Goal: Transaction & Acquisition: Purchase product/service

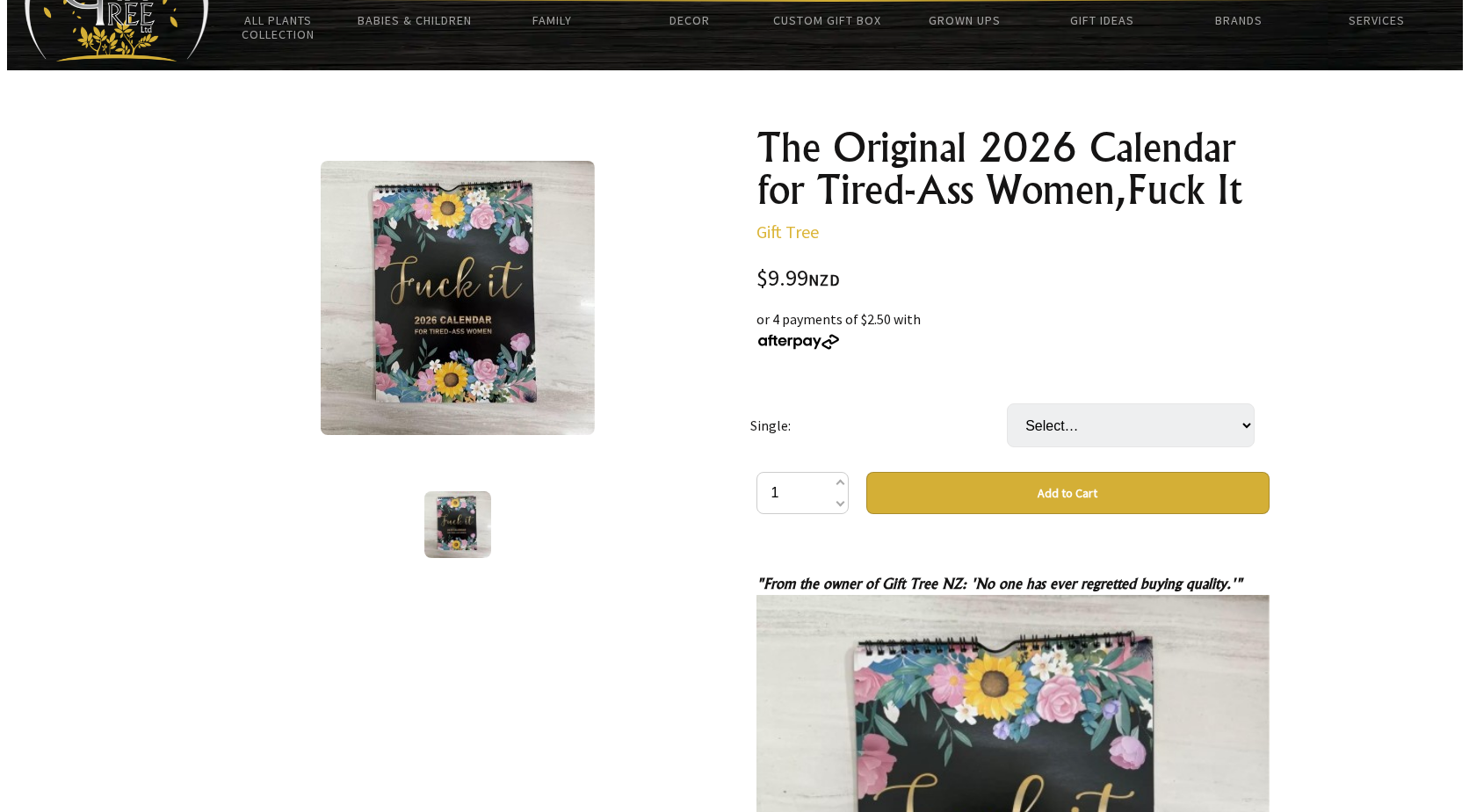
scroll to position [88, 0]
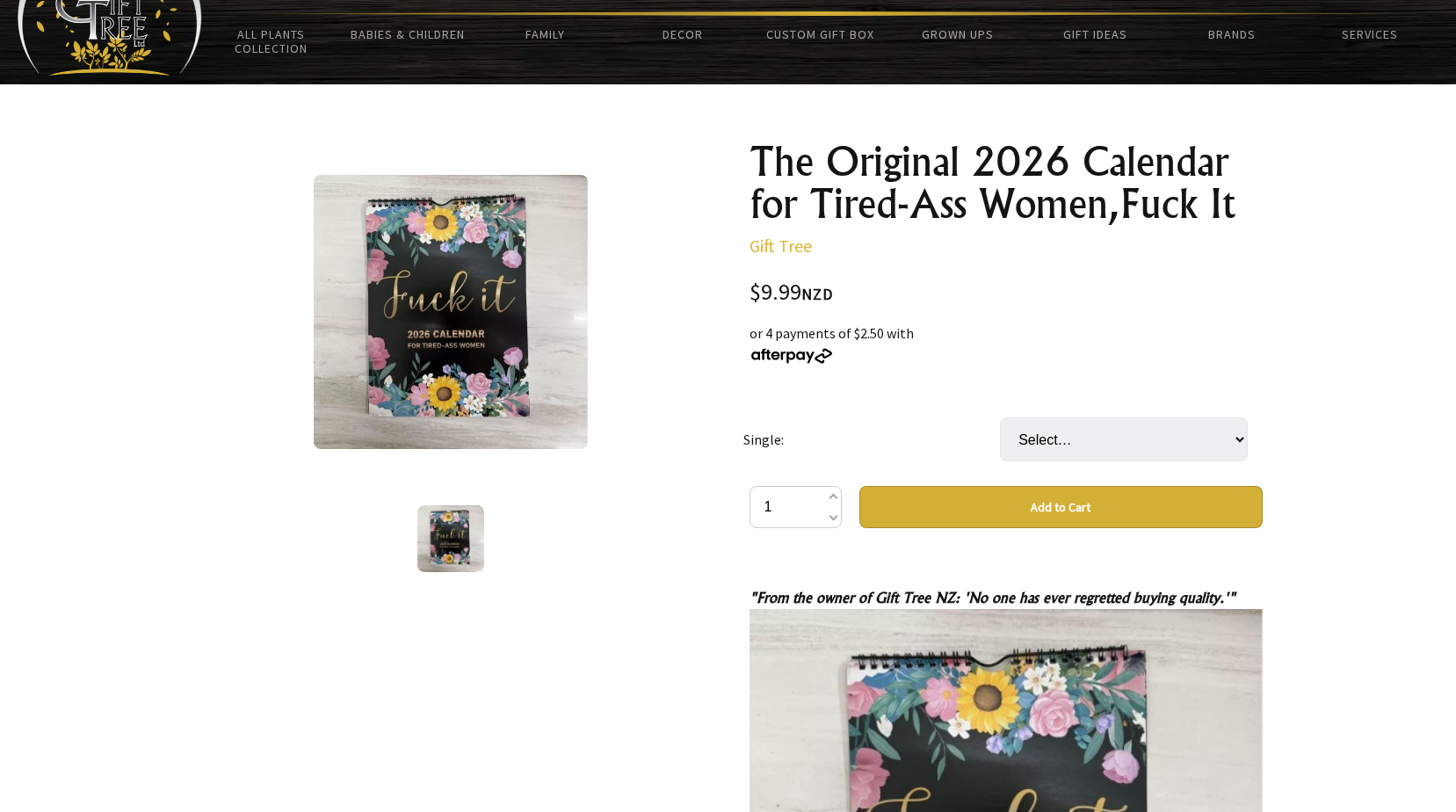
click at [442, 368] on img at bounding box center [450, 311] width 274 height 274
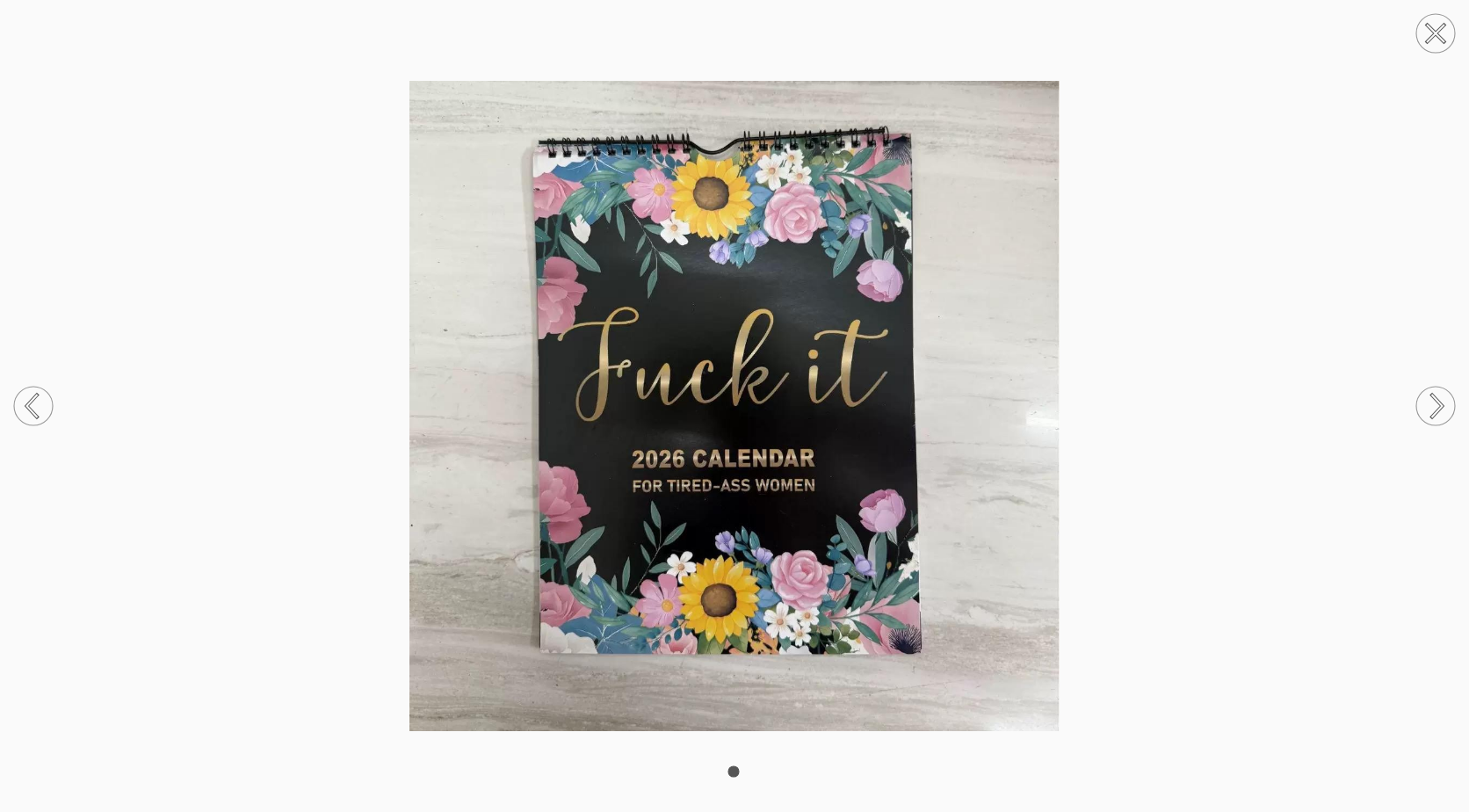
click at [1442, 395] on circle at bounding box center [1435, 405] width 39 height 39
click at [43, 409] on circle at bounding box center [33, 405] width 39 height 39
click at [1447, 405] on circle at bounding box center [1435, 405] width 39 height 39
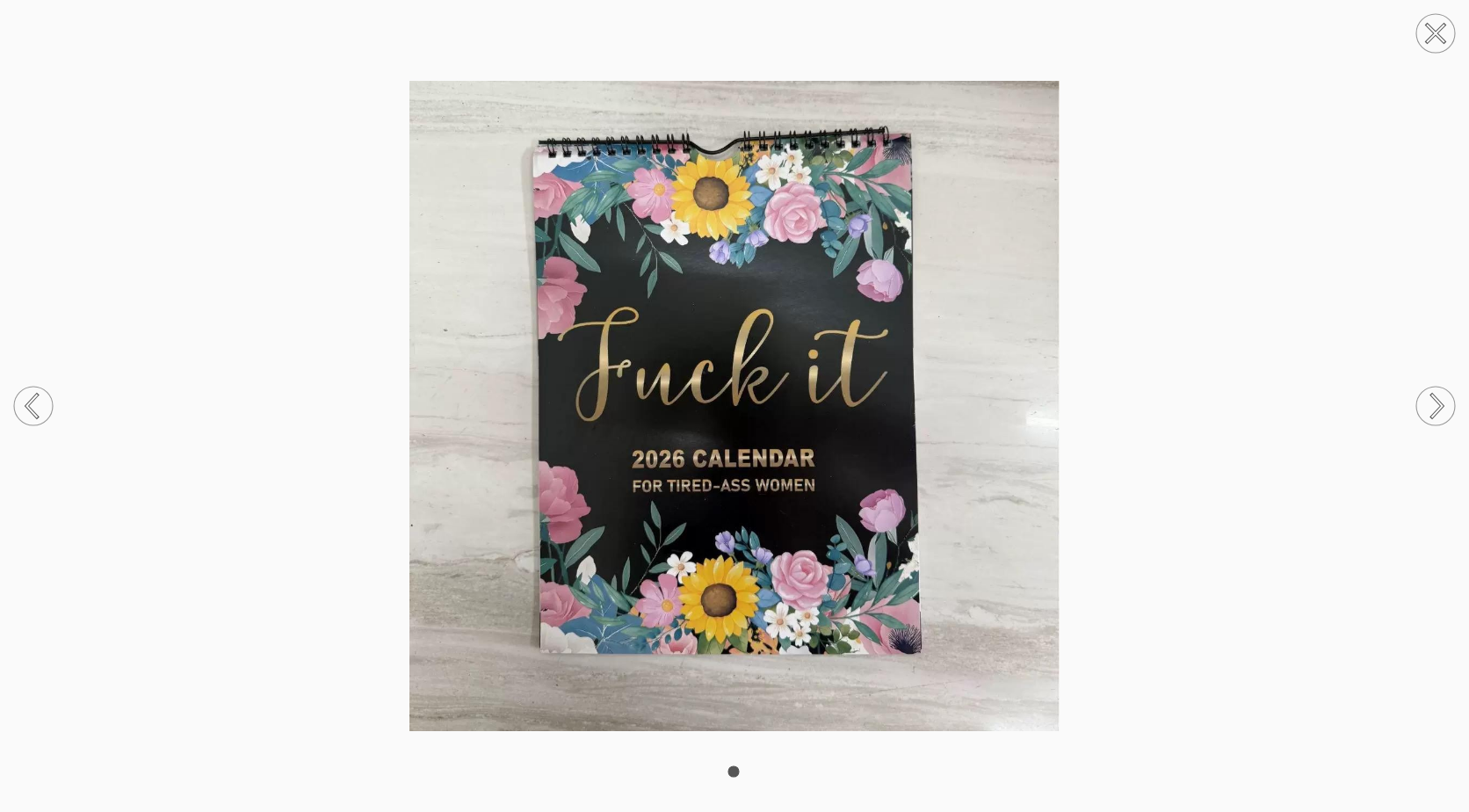
click at [1445, 404] on circle at bounding box center [1435, 405] width 39 height 39
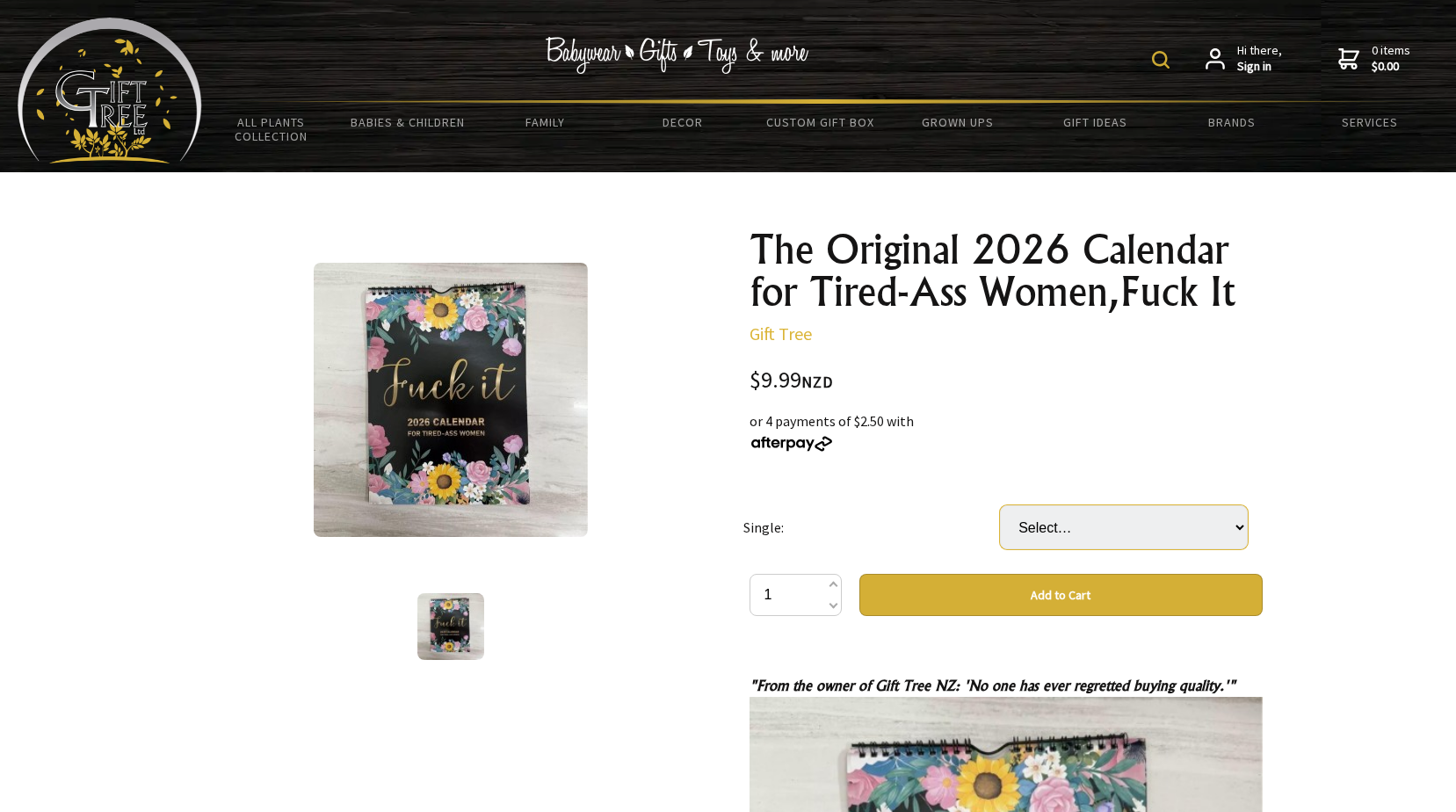
click at [1245, 526] on select "Select… Fuck it "For Tired Ass Women" 2025 Fuck me "It's time to get Fit and Sh…" at bounding box center [1124, 527] width 247 height 44
select select "Fuck it "For Tired Ass Women" 2026 Version"
click at [1000, 505] on select "Select… Fuck it "For Tired Ass Women" 2025 Fuck me "It's time to get Fit and Sh…" at bounding box center [1124, 527] width 247 height 44
click at [832, 582] on span at bounding box center [831, 586] width 9 height 21
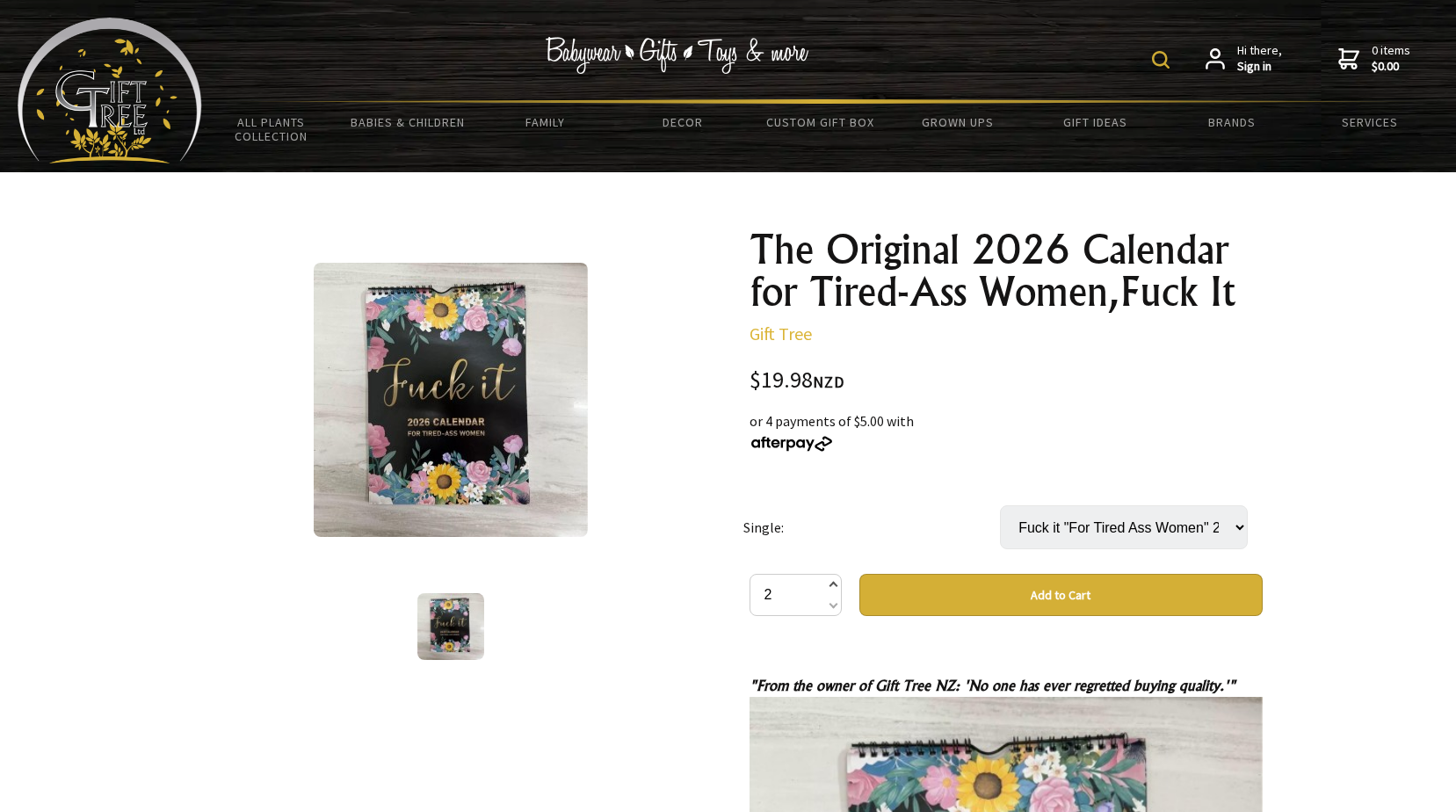
type input "3"
click at [976, 607] on button "Add to Cart" at bounding box center [1061, 595] width 403 height 42
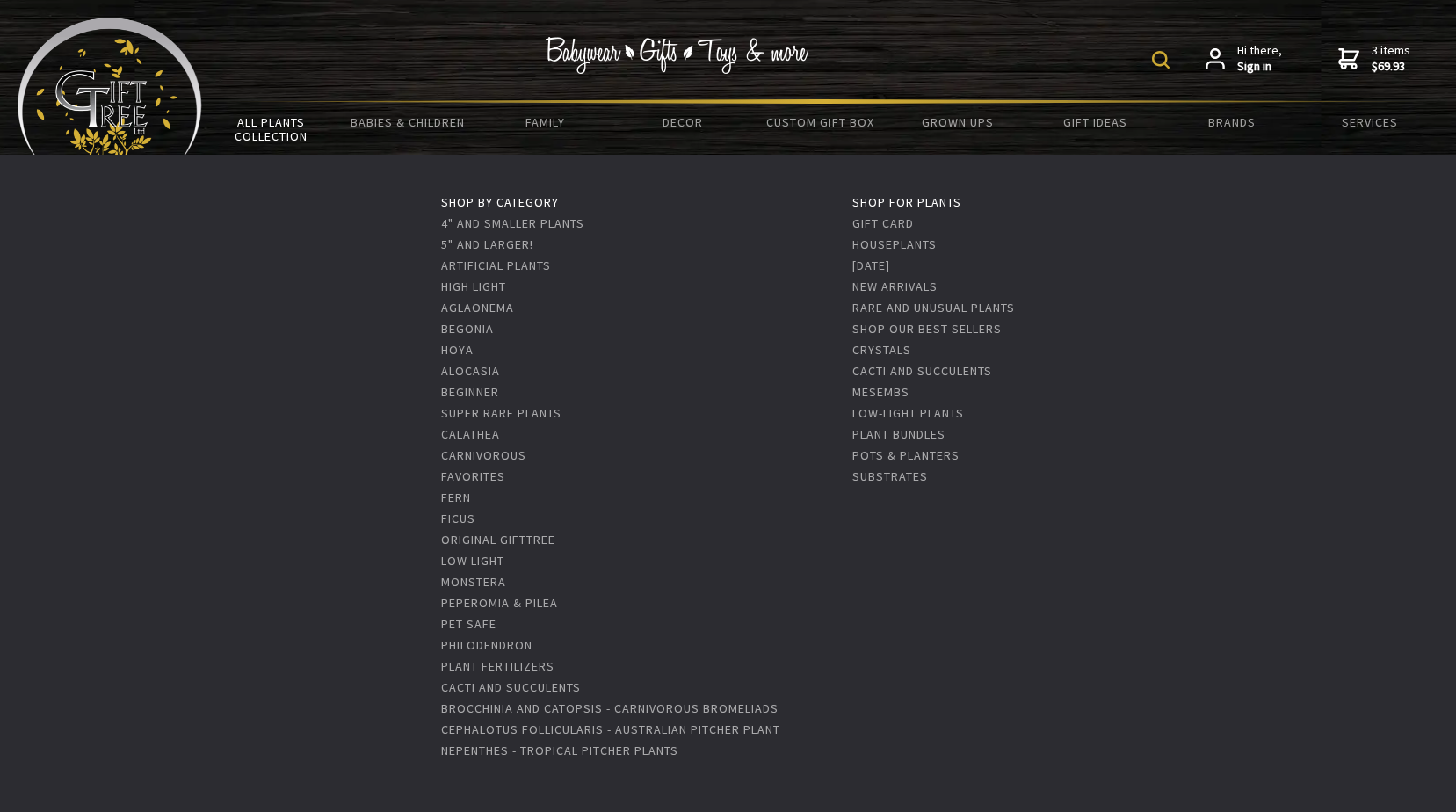
click at [297, 133] on link "All Plants Collection" at bounding box center [270, 129] width 137 height 51
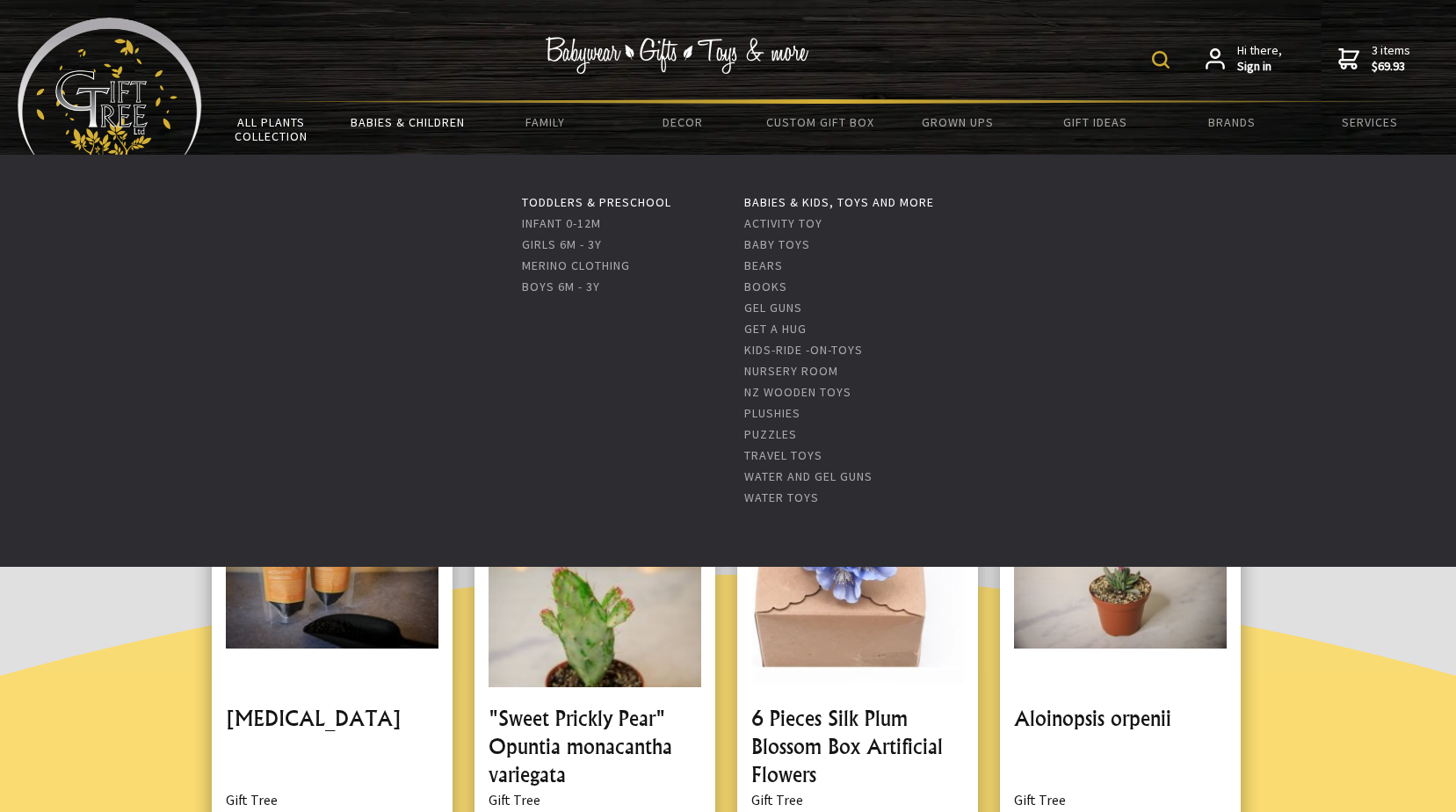
click at [410, 119] on link "Babies & Children" at bounding box center [407, 122] width 137 height 37
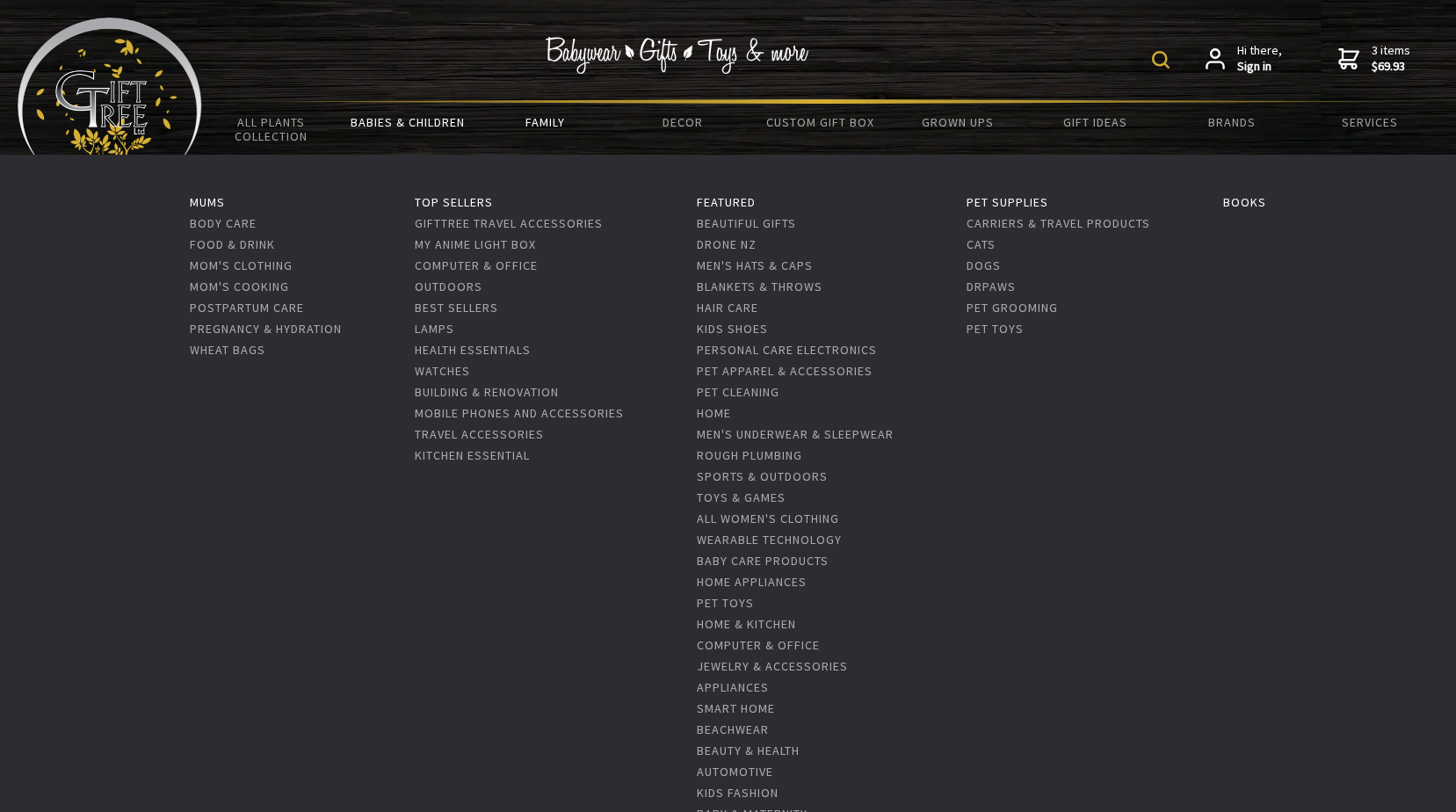
click at [557, 116] on link "Family" at bounding box center [545, 122] width 137 height 37
click at [547, 120] on link "Family" at bounding box center [545, 122] width 137 height 37
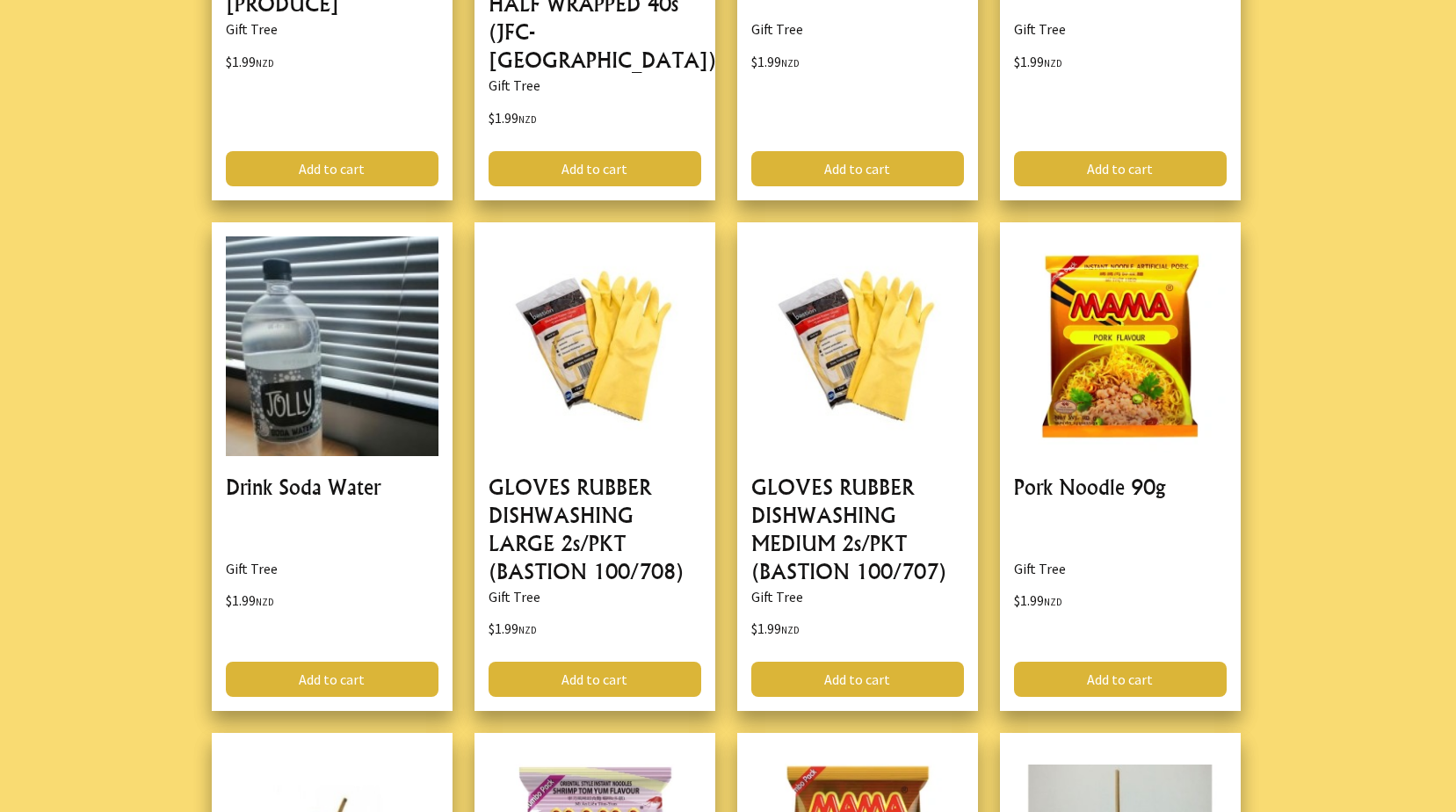
scroll to position [1406, 0]
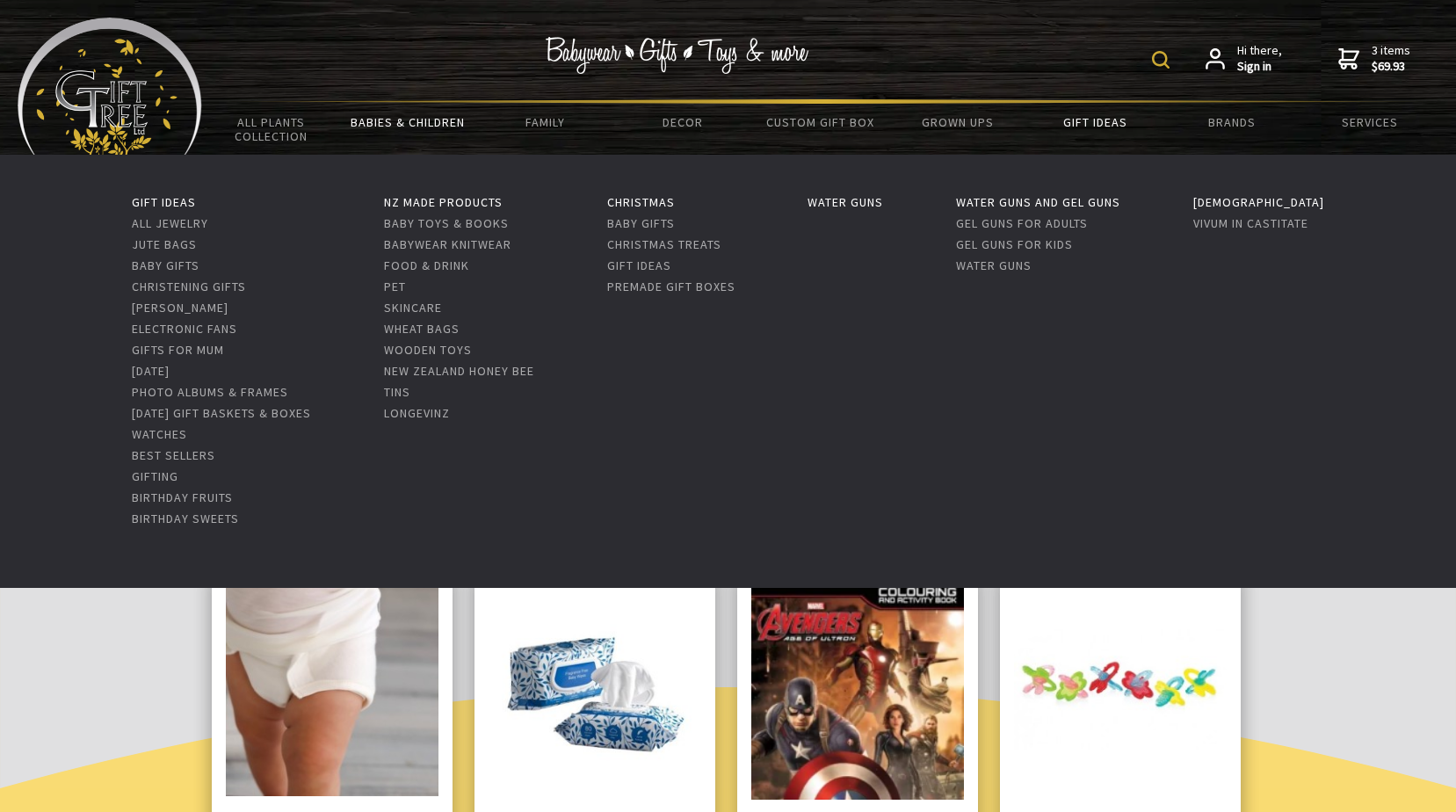
click at [1084, 120] on link "Gift Ideas" at bounding box center [1094, 122] width 137 height 37
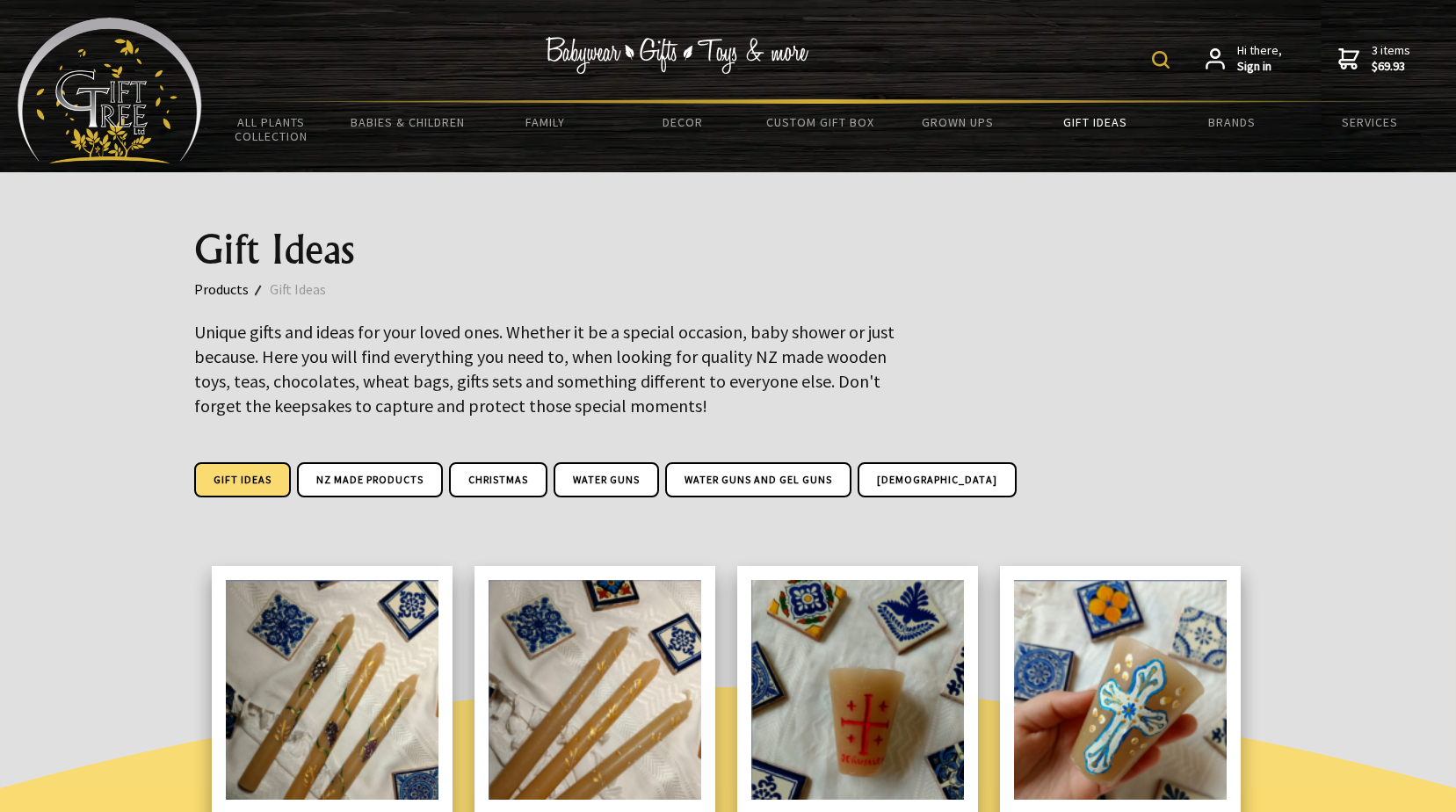
click at [1078, 121] on link "Gift Ideas" at bounding box center [1094, 122] width 137 height 37
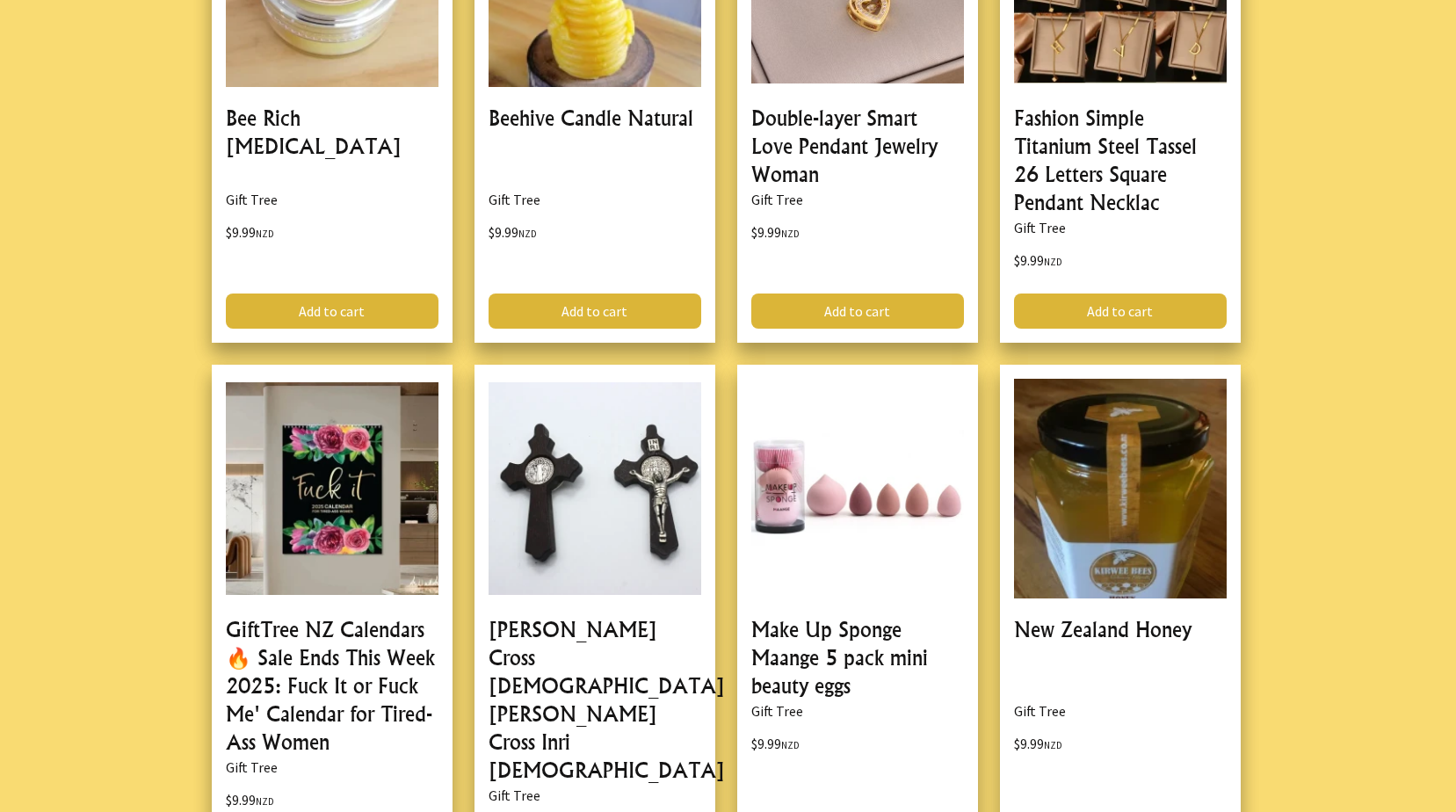
scroll to position [2810, 0]
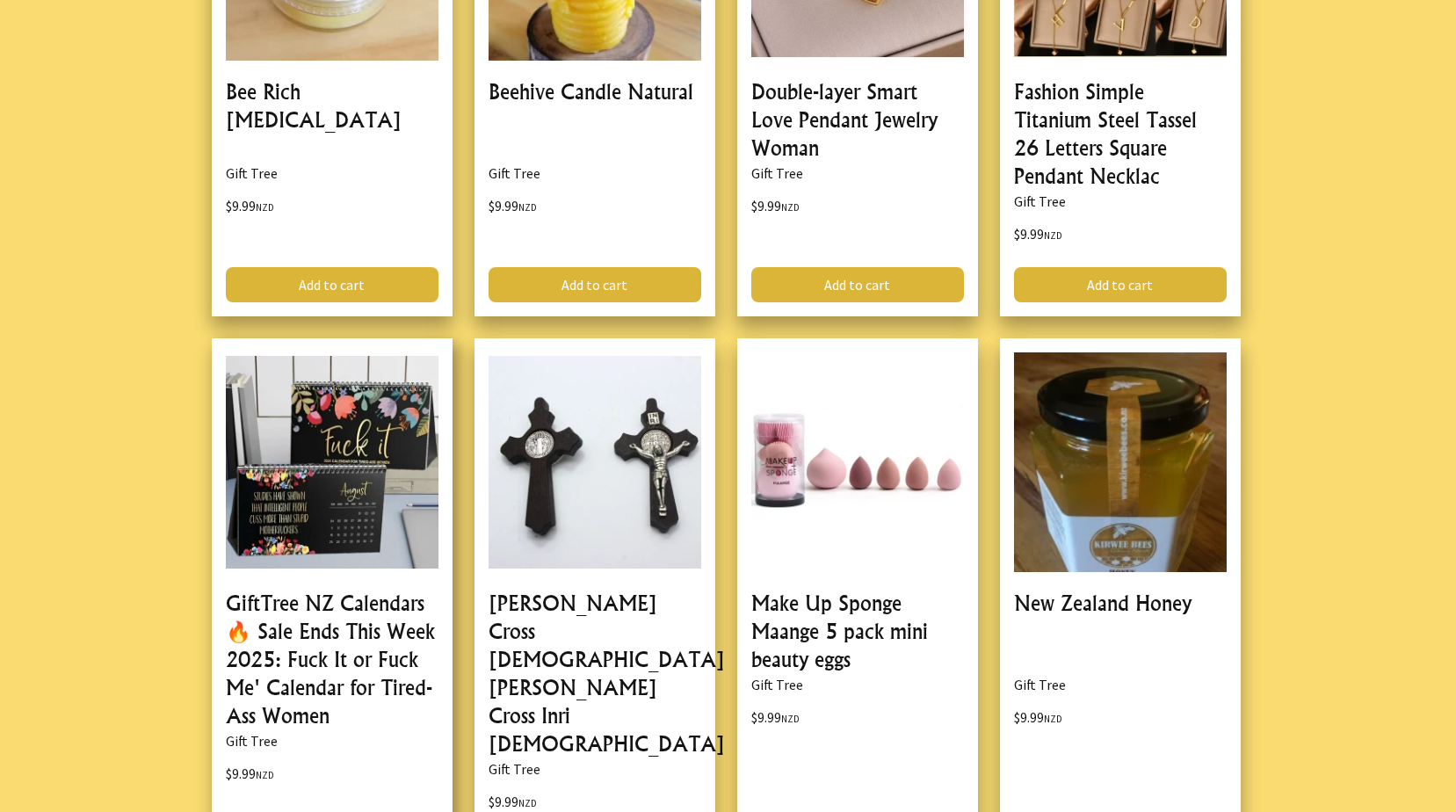
click at [356, 407] on link at bounding box center [331, 610] width 241 height 546
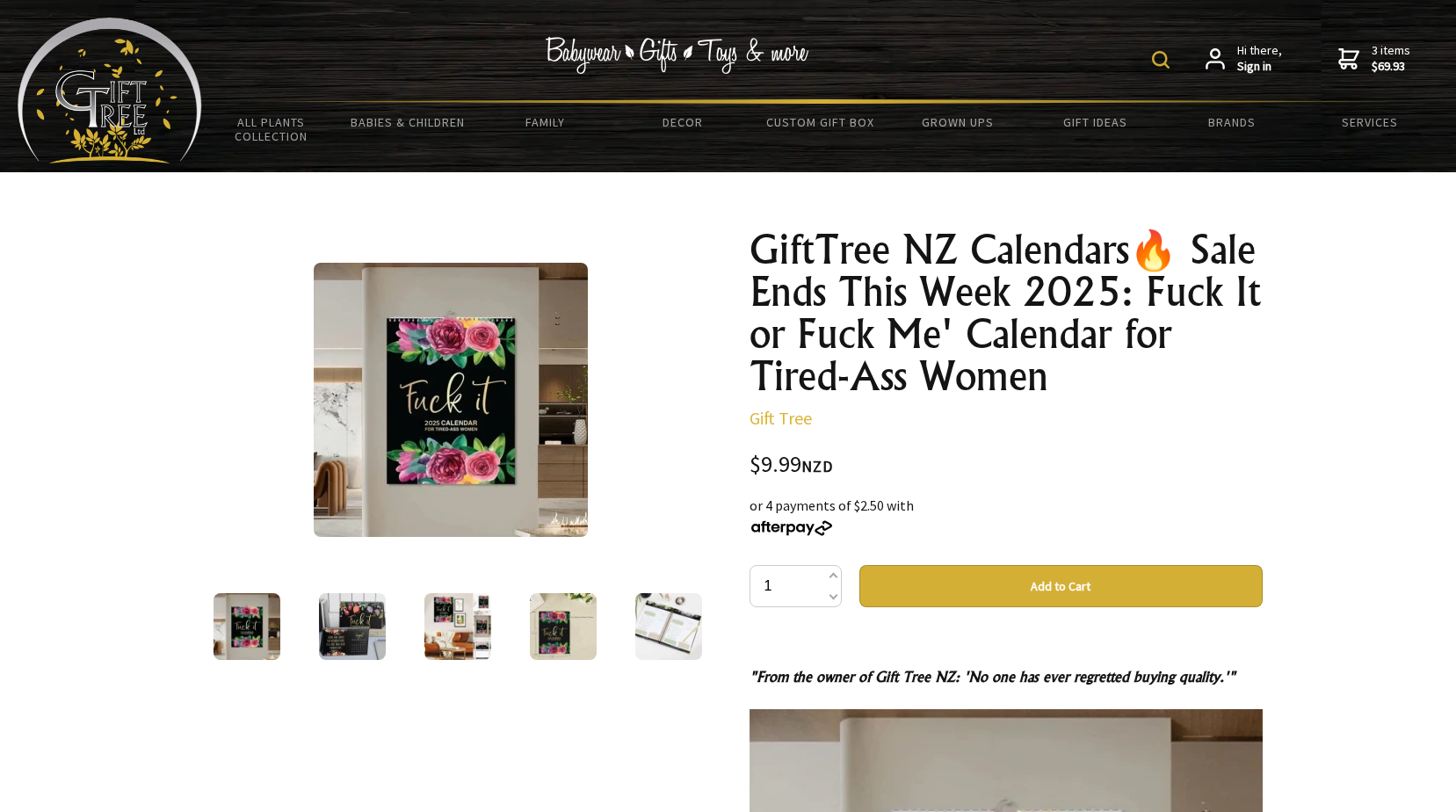
click at [250, 620] on img at bounding box center [246, 625] width 67 height 67
click at [345, 621] on img at bounding box center [352, 625] width 67 height 67
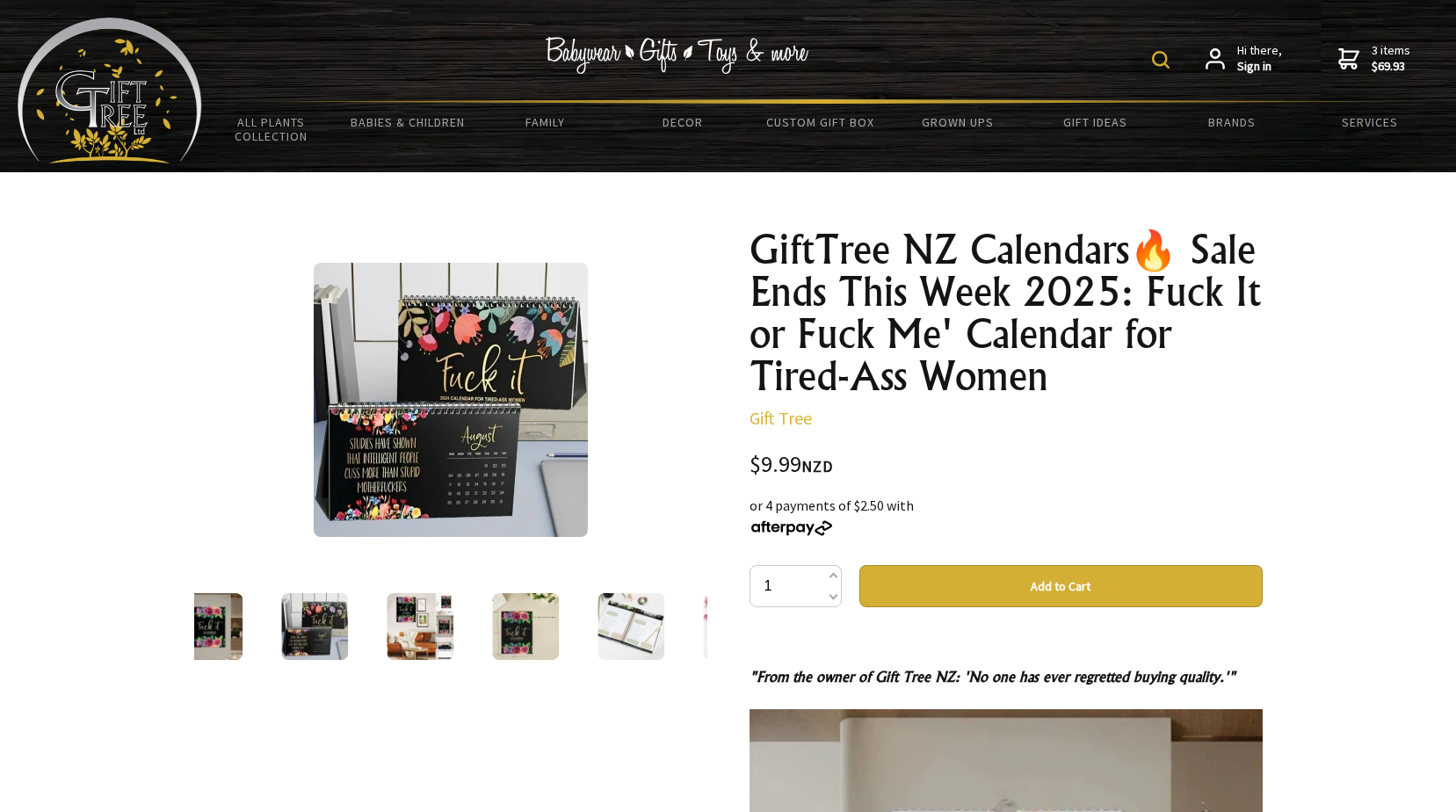
click at [413, 625] on img at bounding box center [419, 625] width 67 height 67
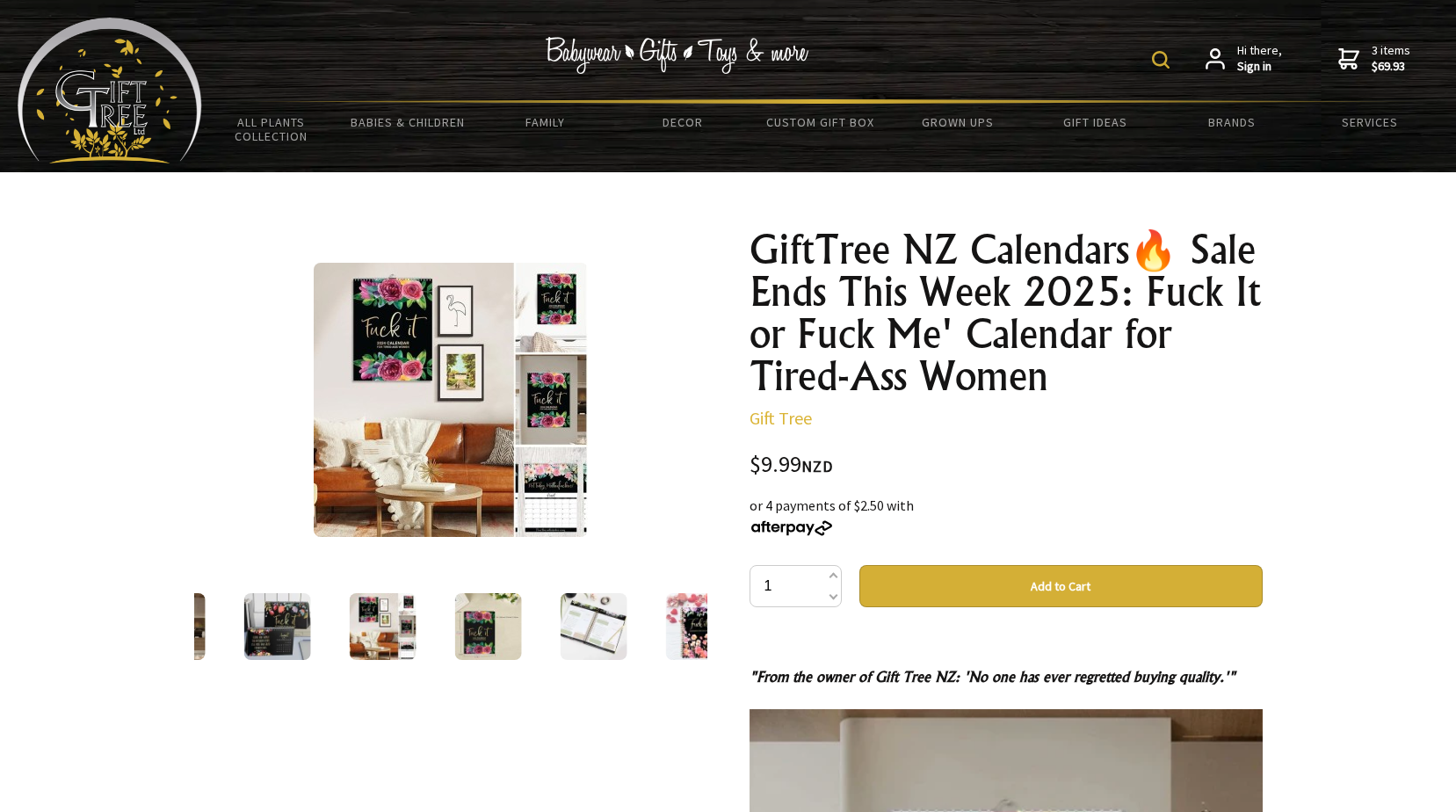
click at [491, 621] on img at bounding box center [487, 625] width 67 height 67
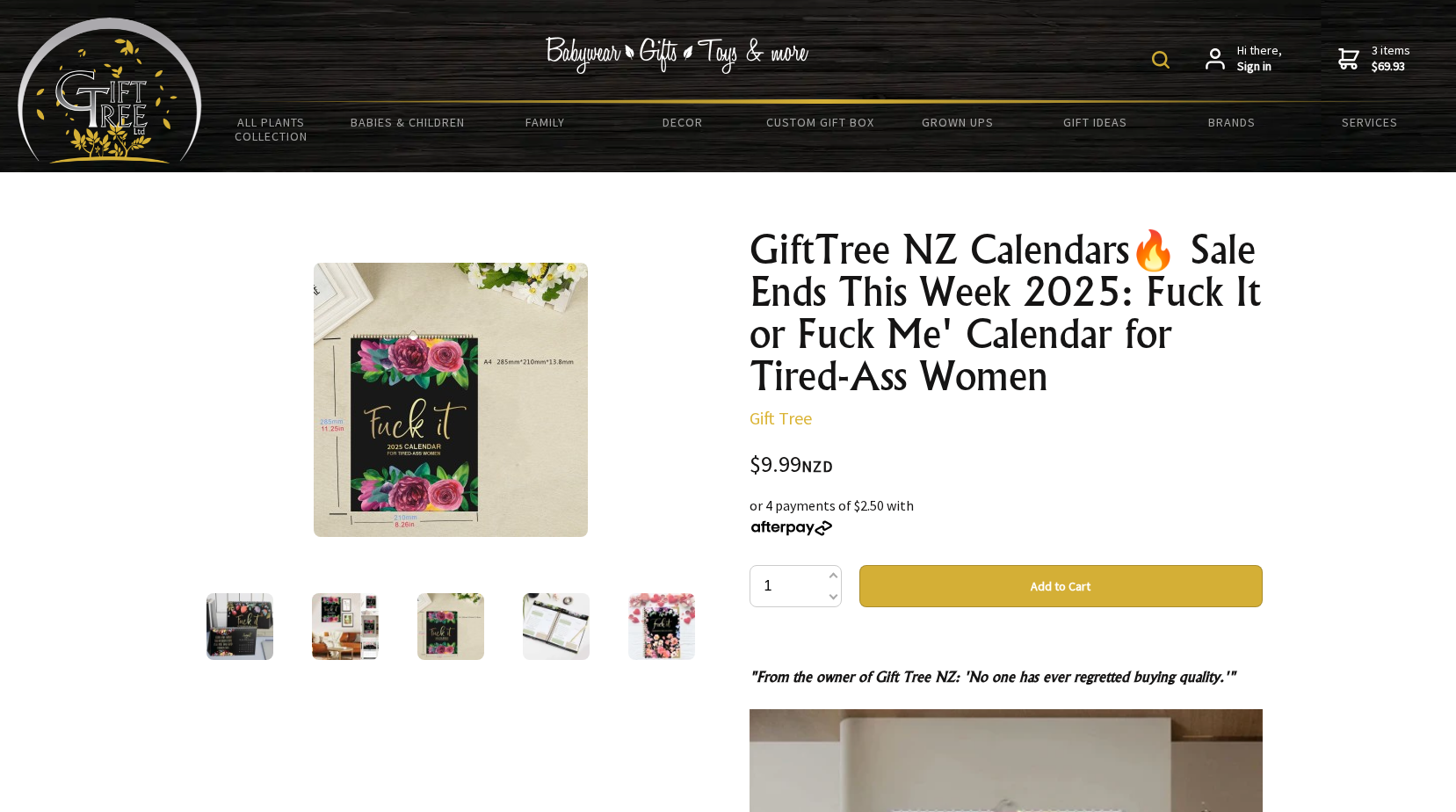
click at [555, 623] on img at bounding box center [556, 625] width 67 height 67
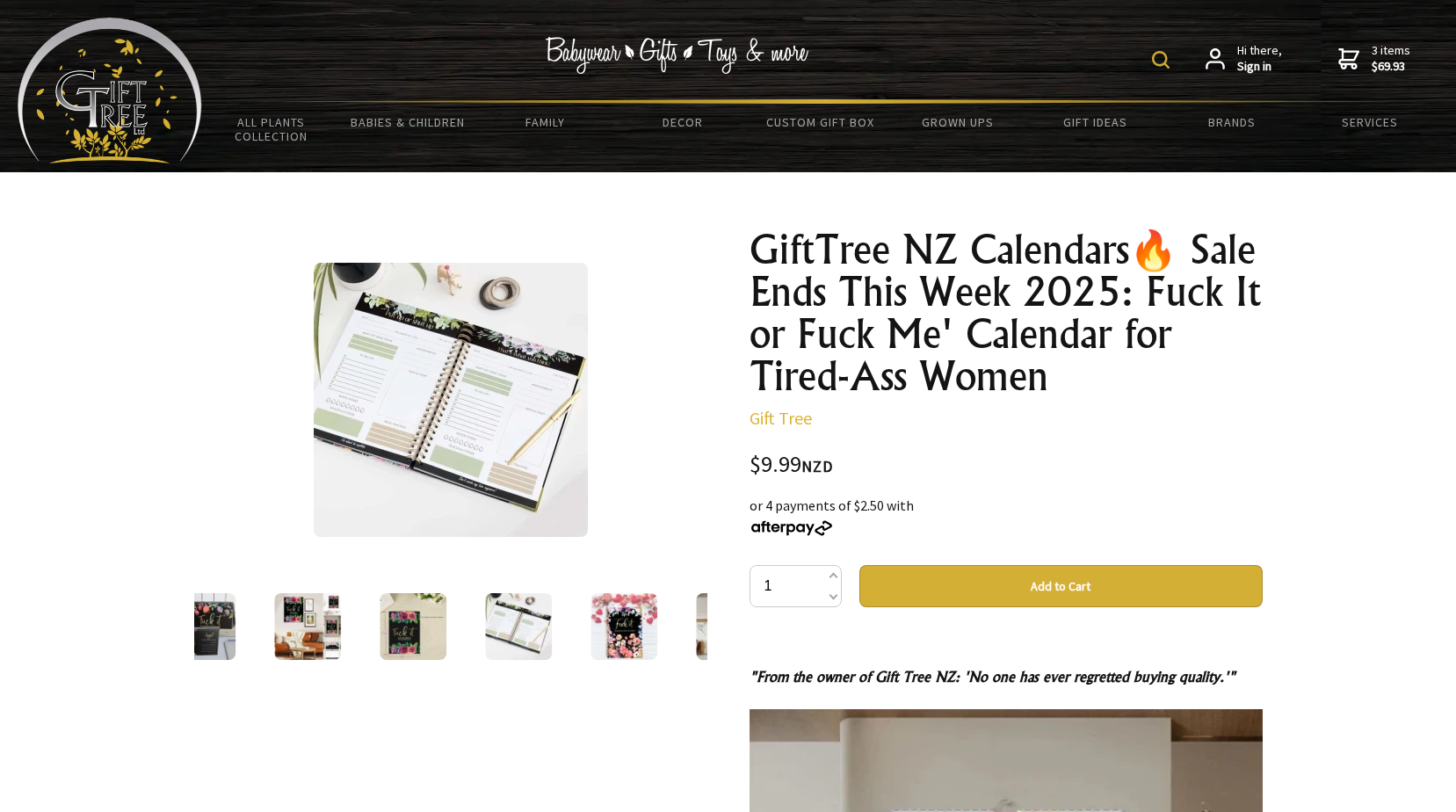
click at [620, 623] on img at bounding box center [624, 625] width 67 height 67
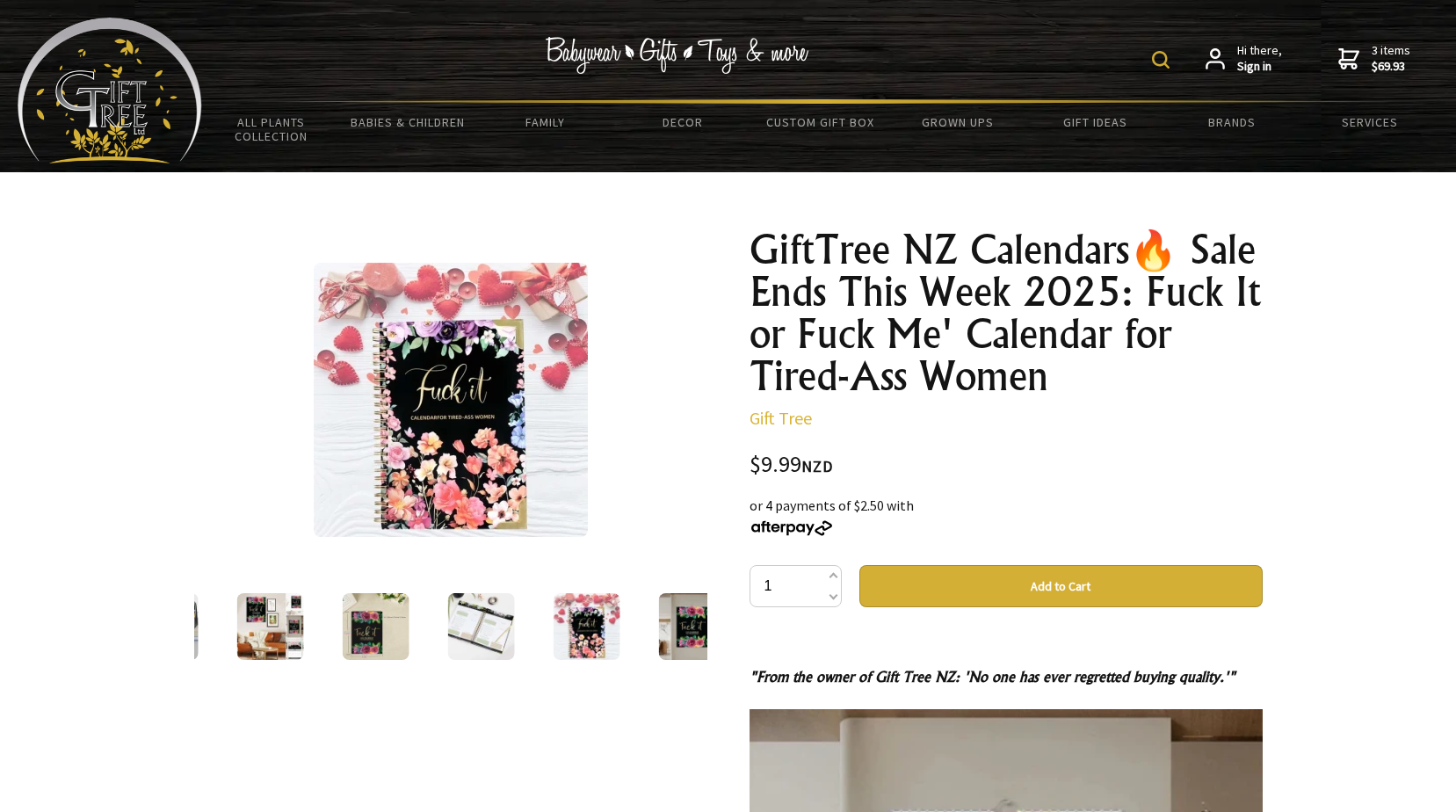
click at [680, 625] on img at bounding box center [691, 625] width 67 height 67
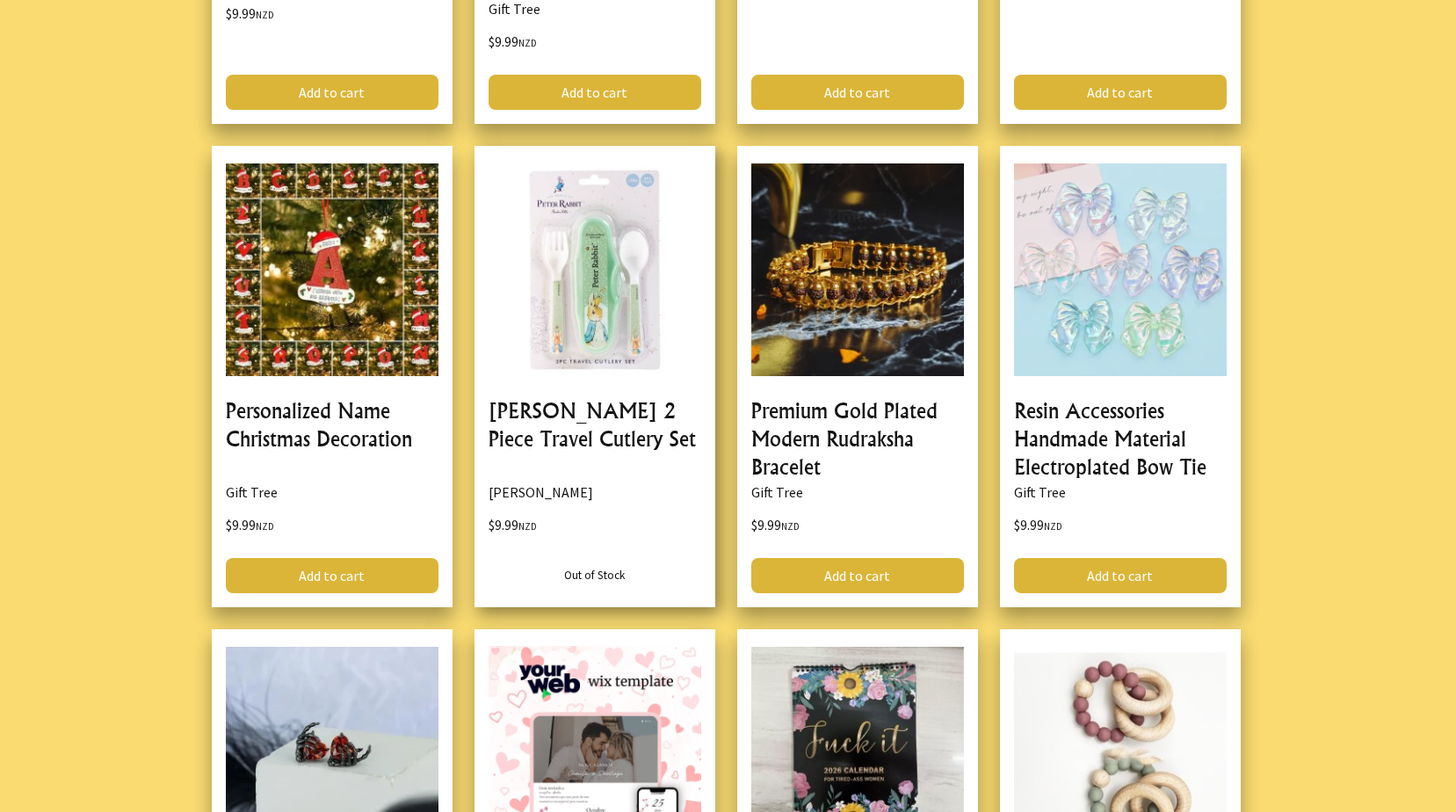
scroll to position [3601, 0]
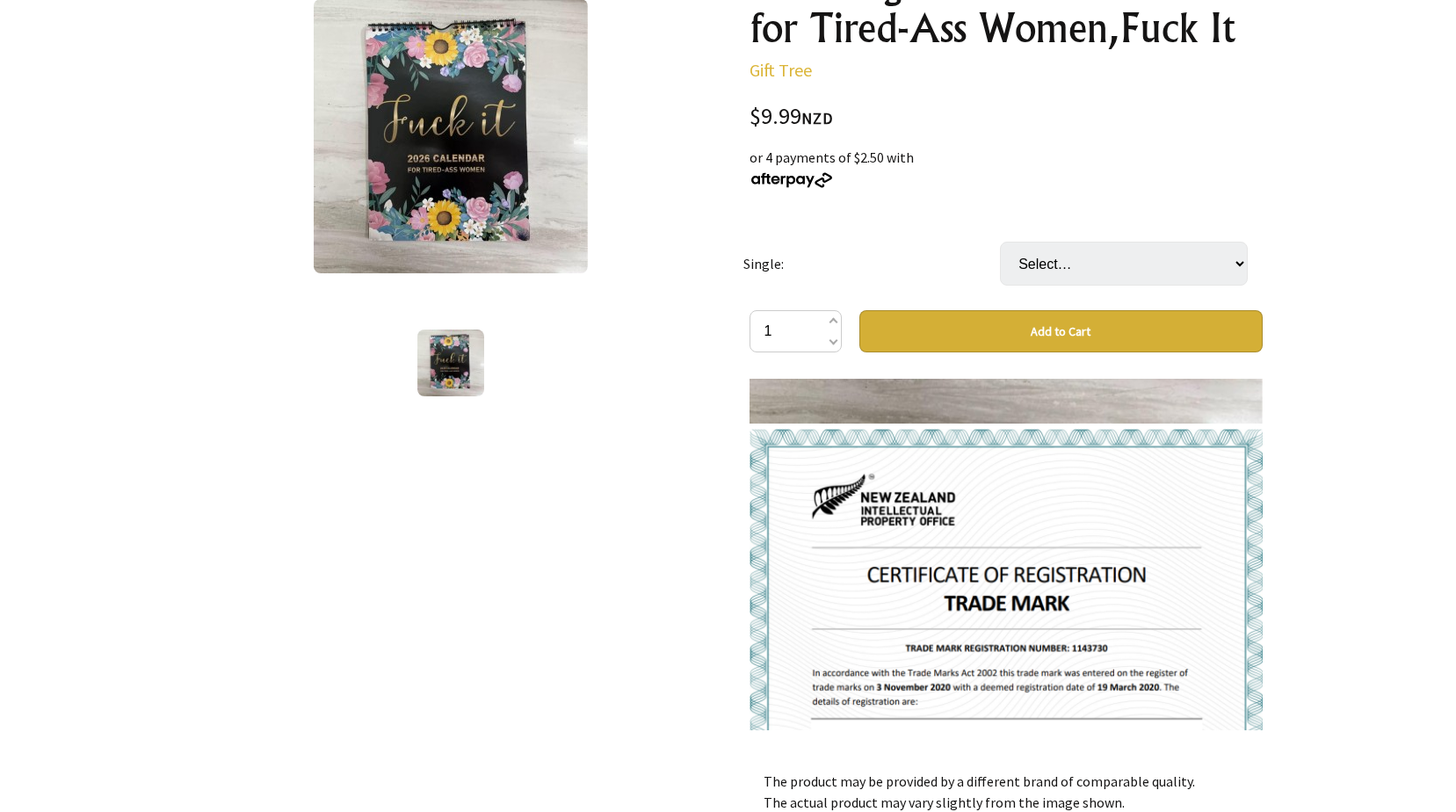
scroll to position [527, 0]
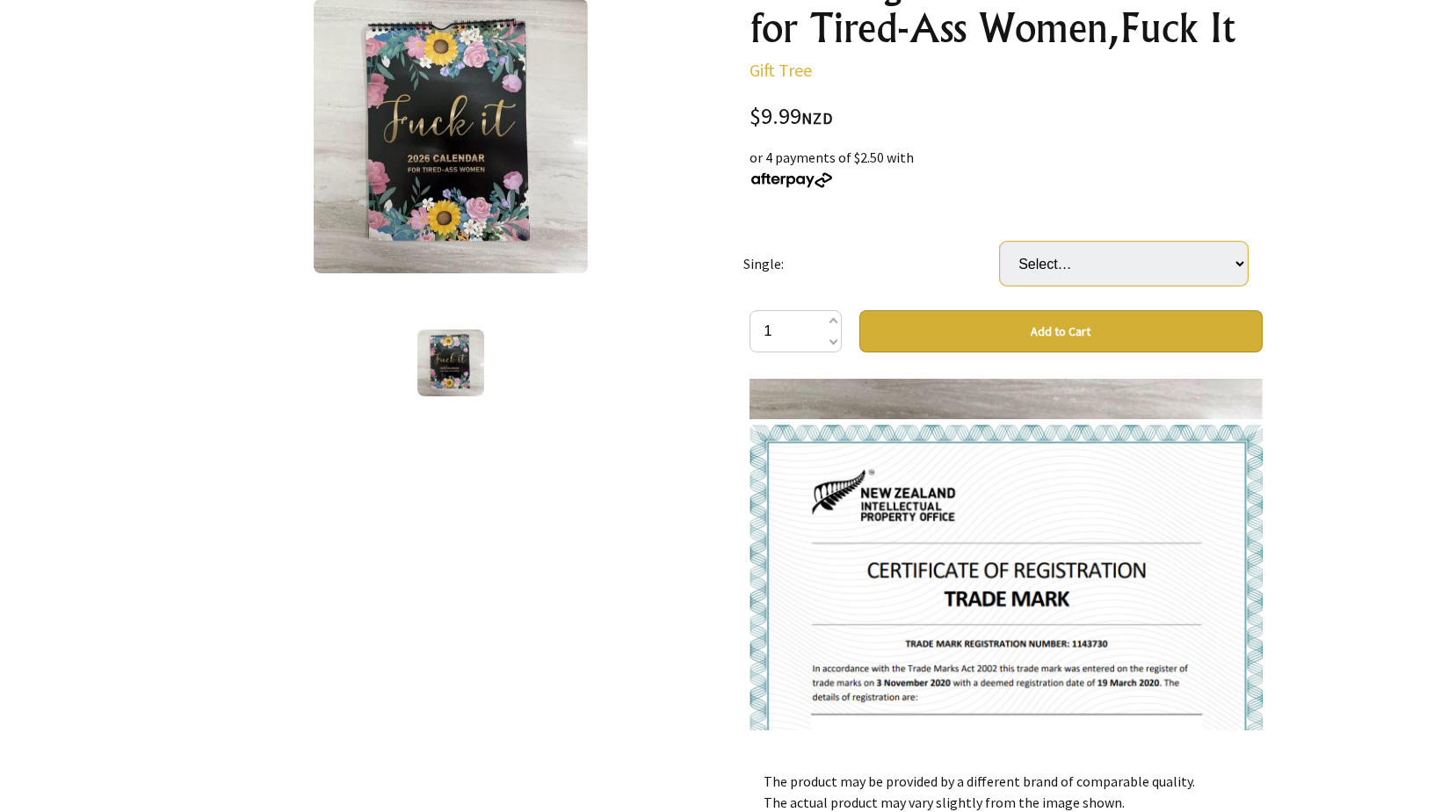
click at [1240, 263] on select "Select… Fuck it "For Tired Ass Women" 2025 Fuck me "It's time to get Fit and Sh…" at bounding box center [1124, 263] width 247 height 44
select select "Fuck it "For Tired Ass Women" 2026 Version"
click at [1000, 241] on select "Select… Fuck it "For Tired Ass Women" 2025 Fuck me "It's time to get Fit and Sh…" at bounding box center [1124, 263] width 247 height 44
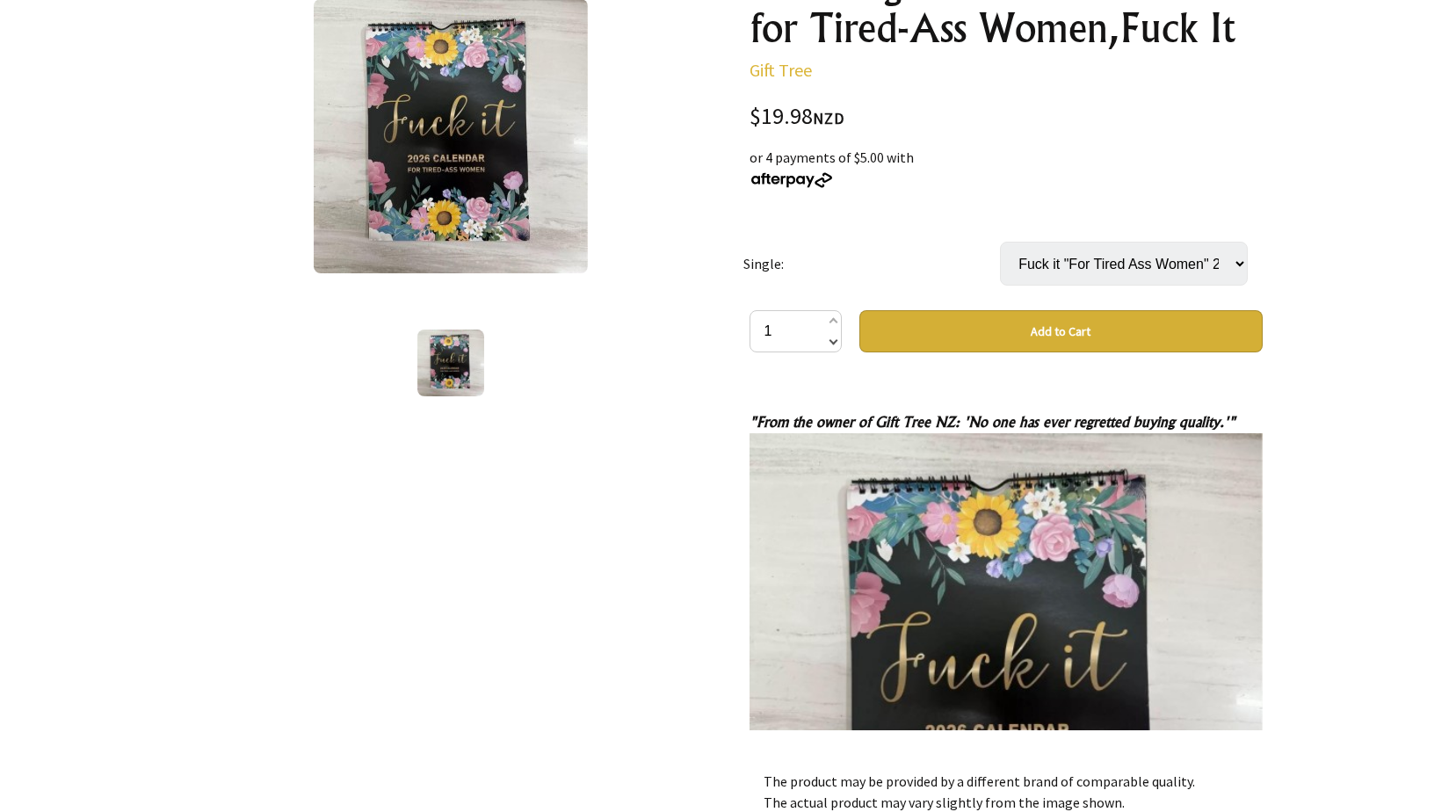
click at [834, 340] on span at bounding box center [831, 339] width 9 height 21
click at [834, 319] on span at bounding box center [831, 322] width 9 height 21
click at [833, 319] on span at bounding box center [831, 322] width 9 height 21
type input "3"
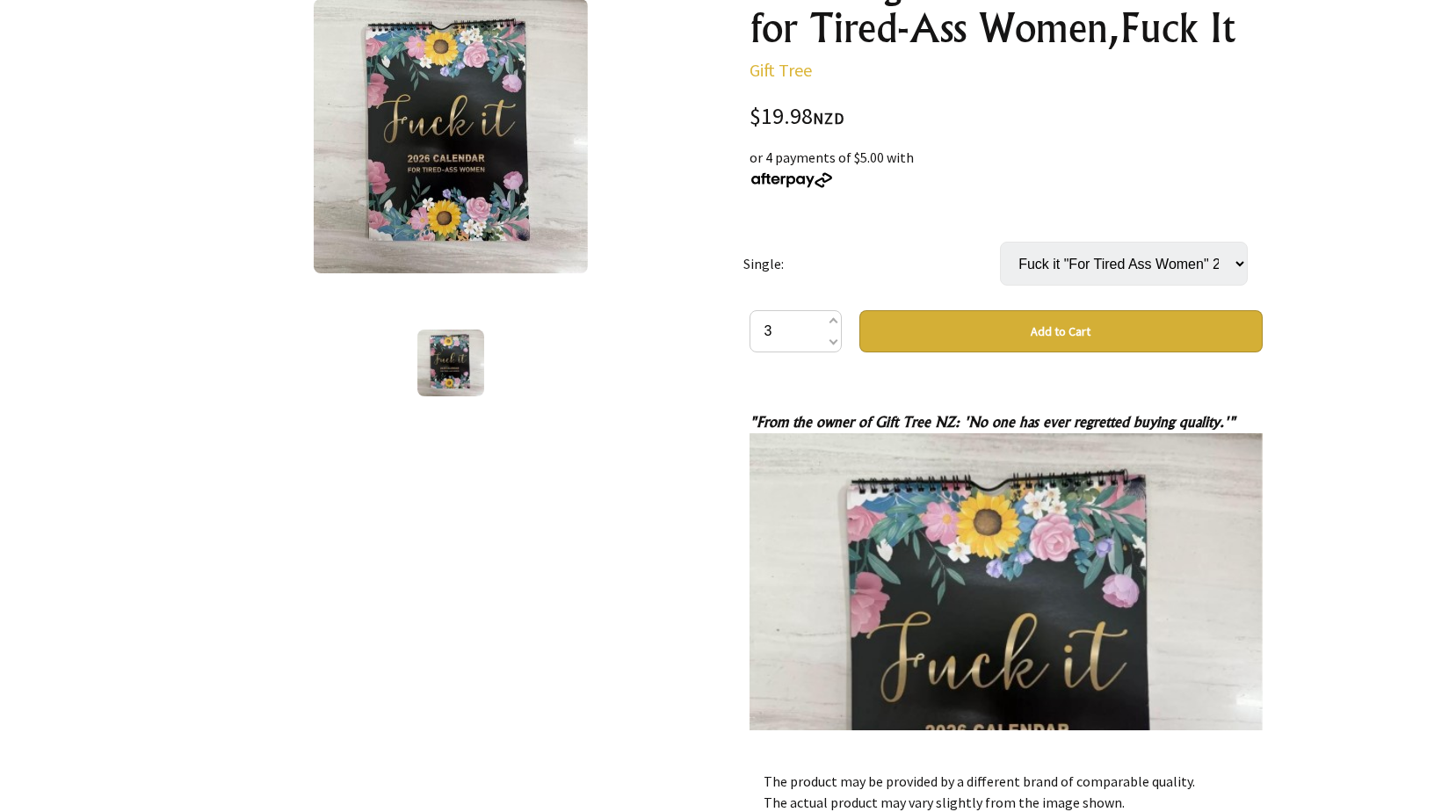
click at [1042, 335] on button "Add to Cart" at bounding box center [1061, 331] width 403 height 42
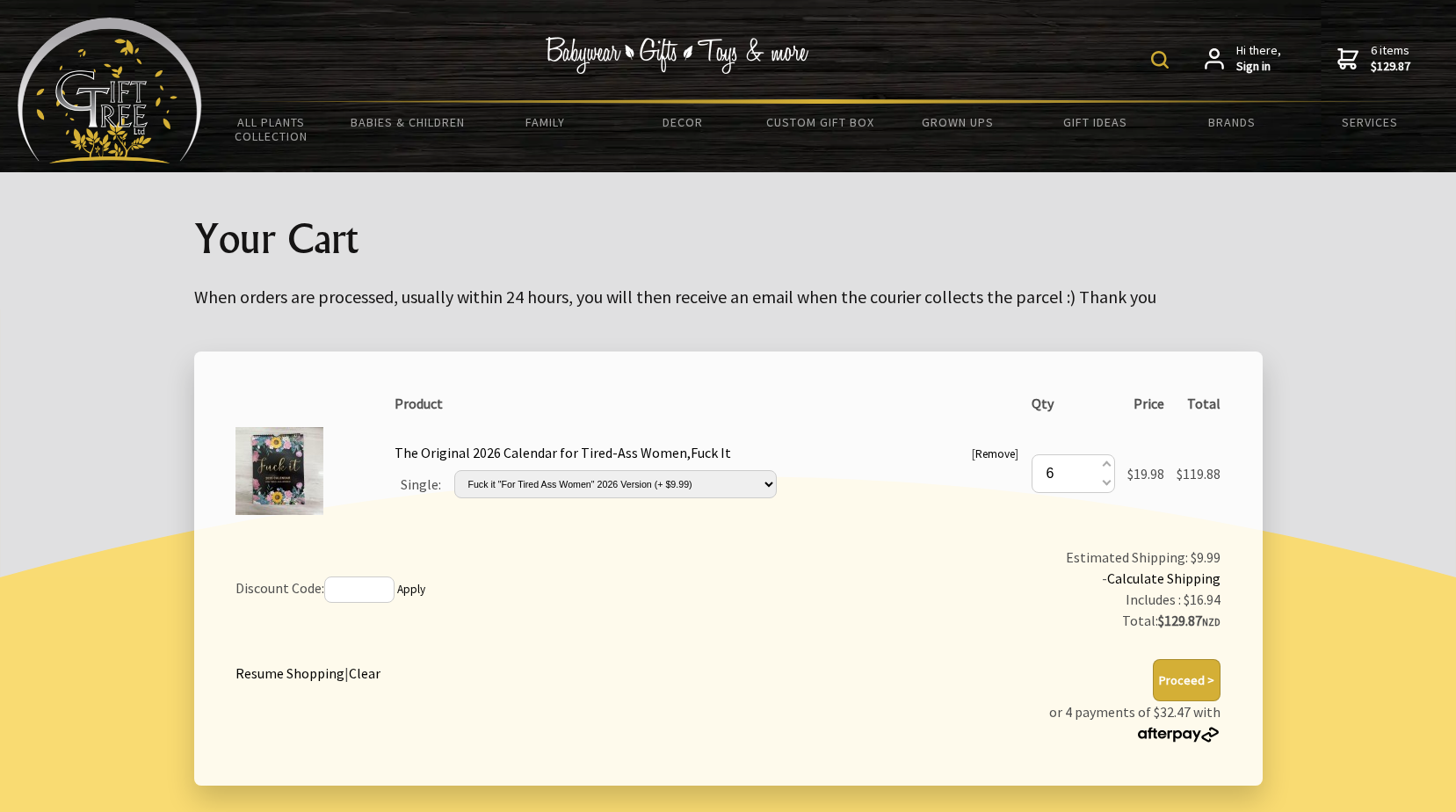
click at [992, 453] on link "Remove" at bounding box center [995, 453] width 40 height 15
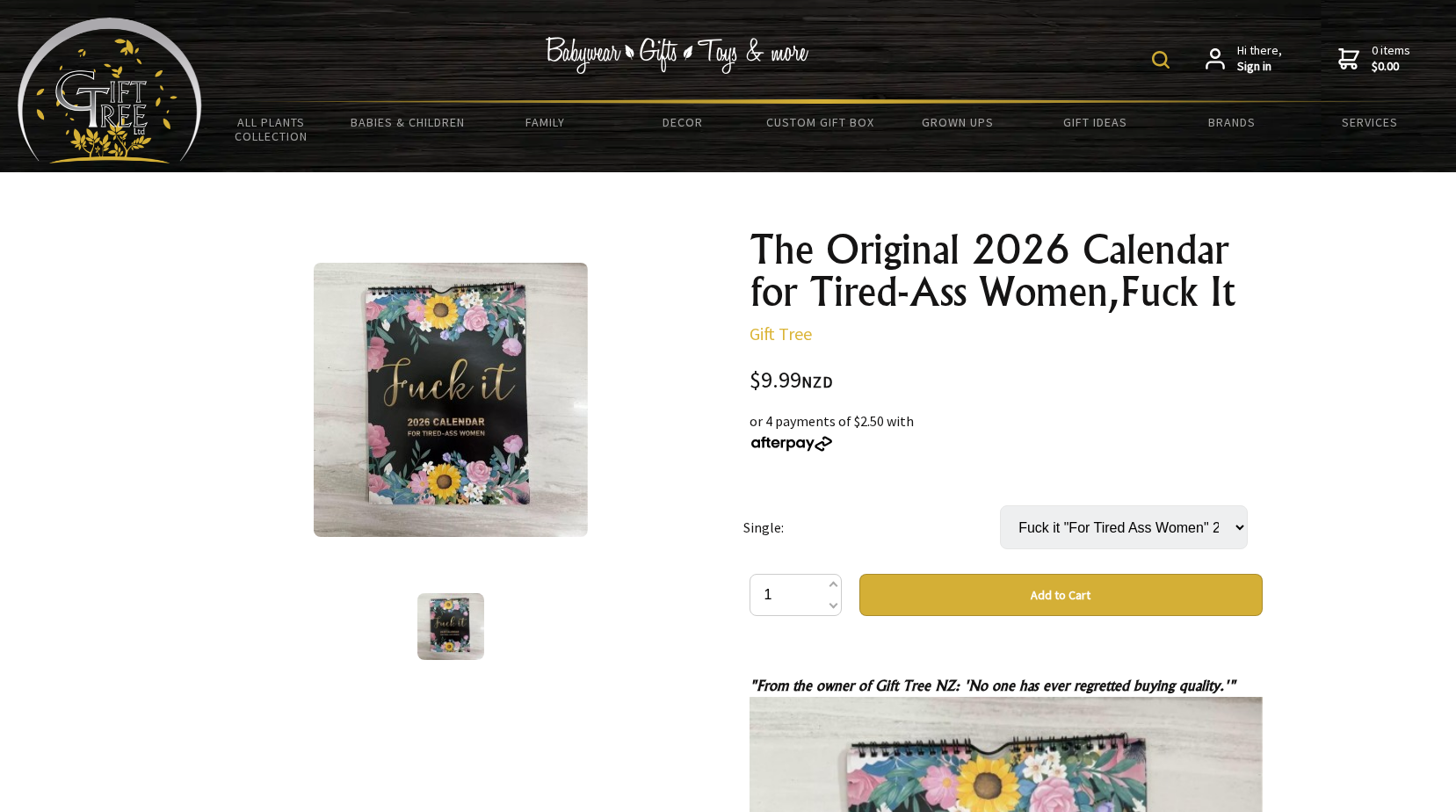
select select "Fuck it "For Tired Ass Women" 2026 Version"
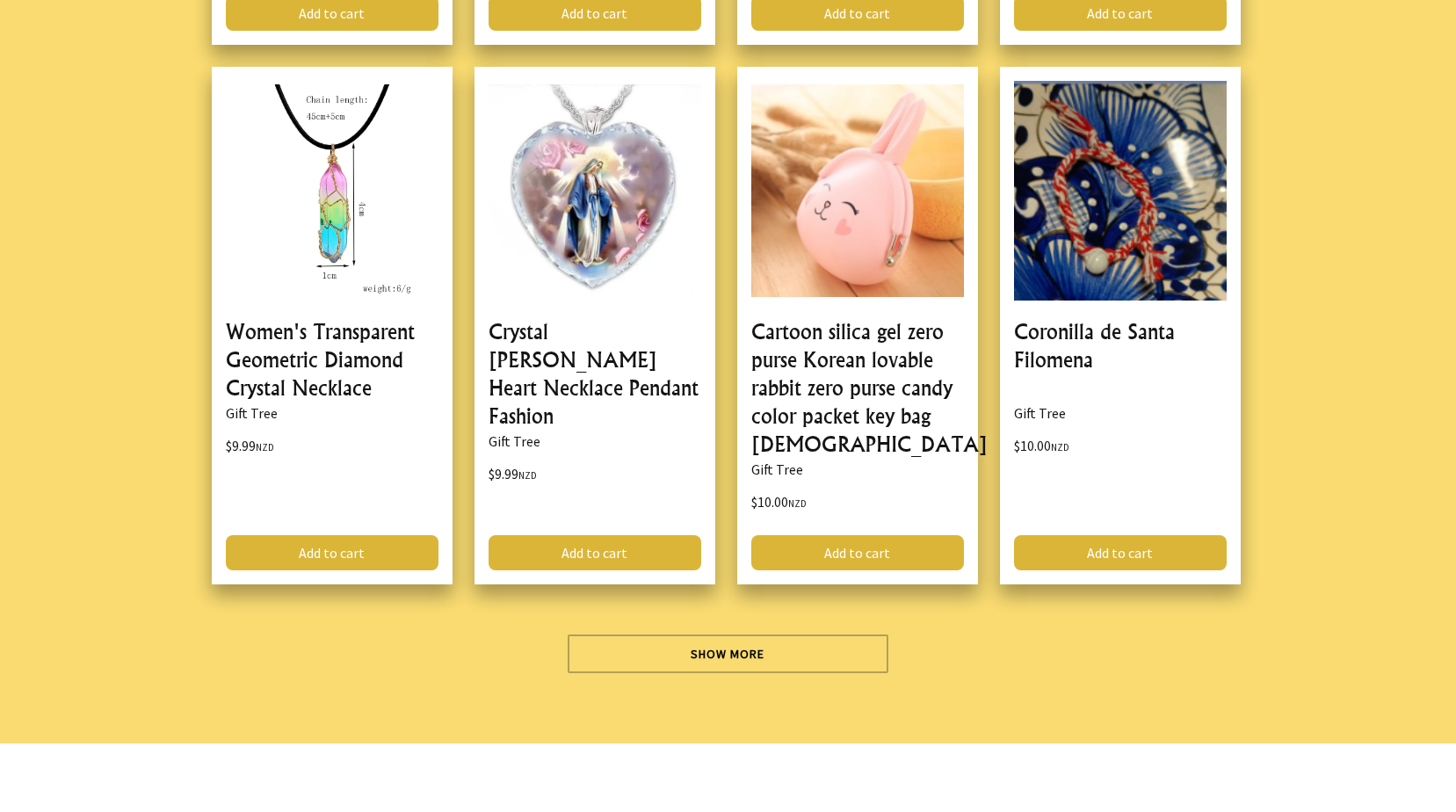
scroll to position [5270, 0]
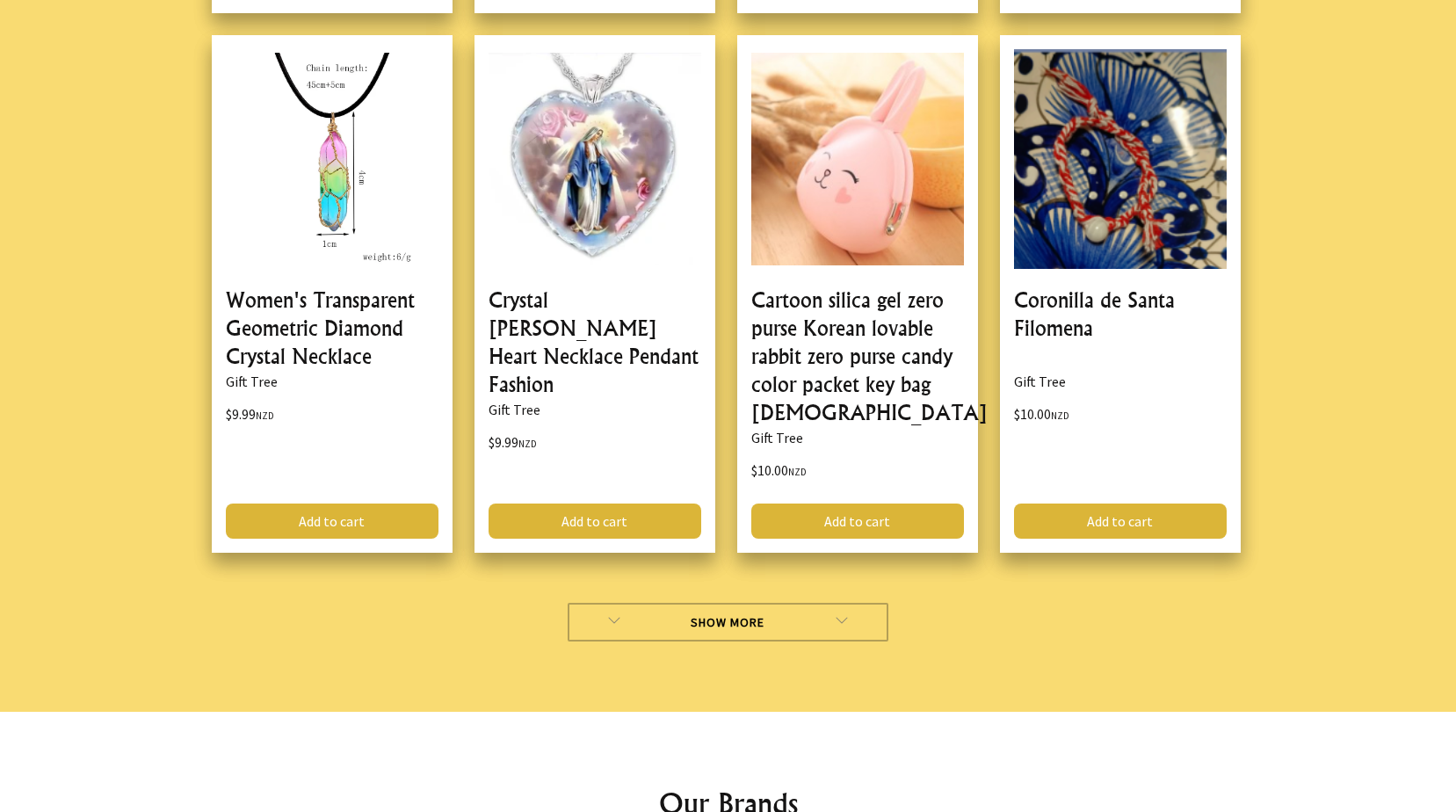
click at [827, 603] on link "Show More" at bounding box center [728, 621] width 320 height 39
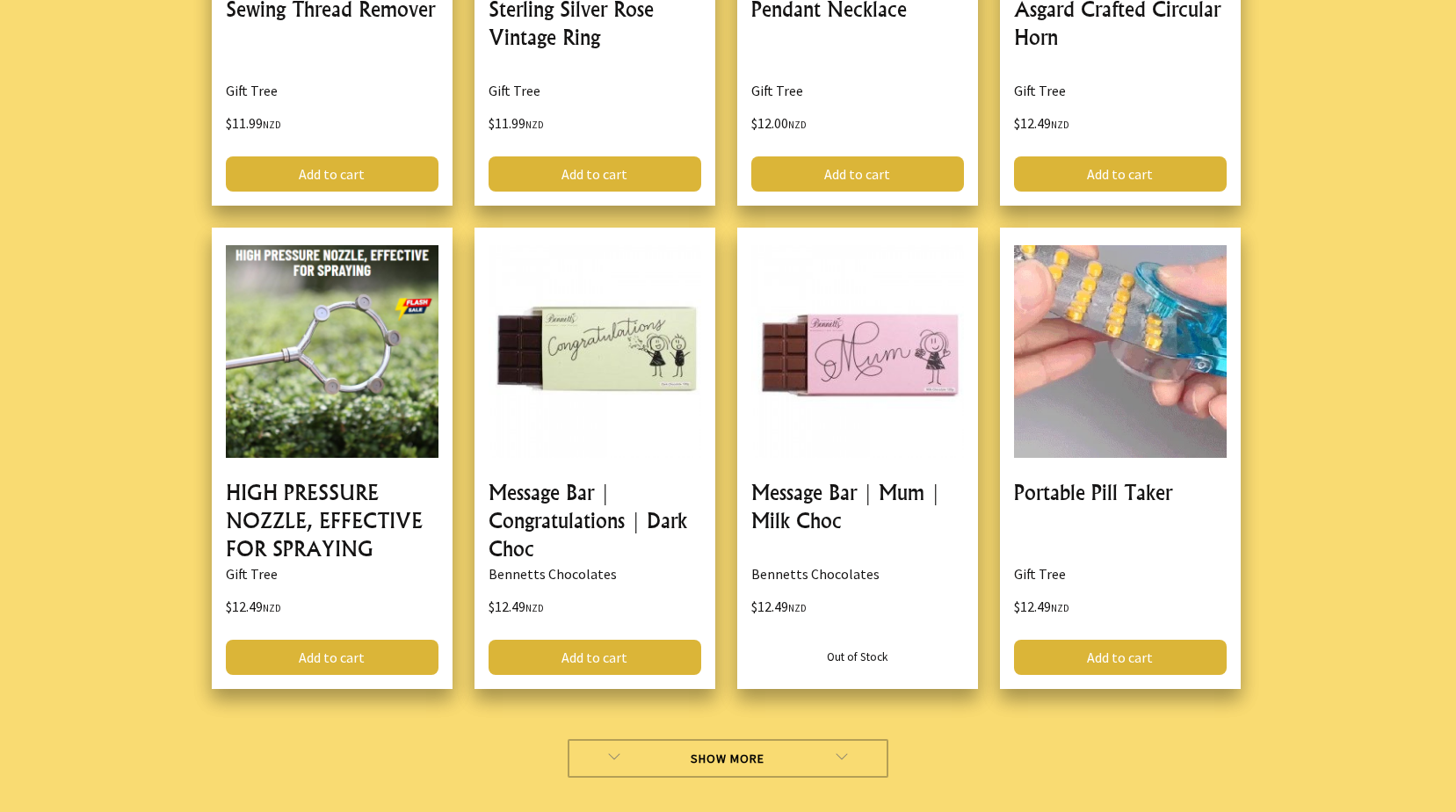
scroll to position [10276, 0]
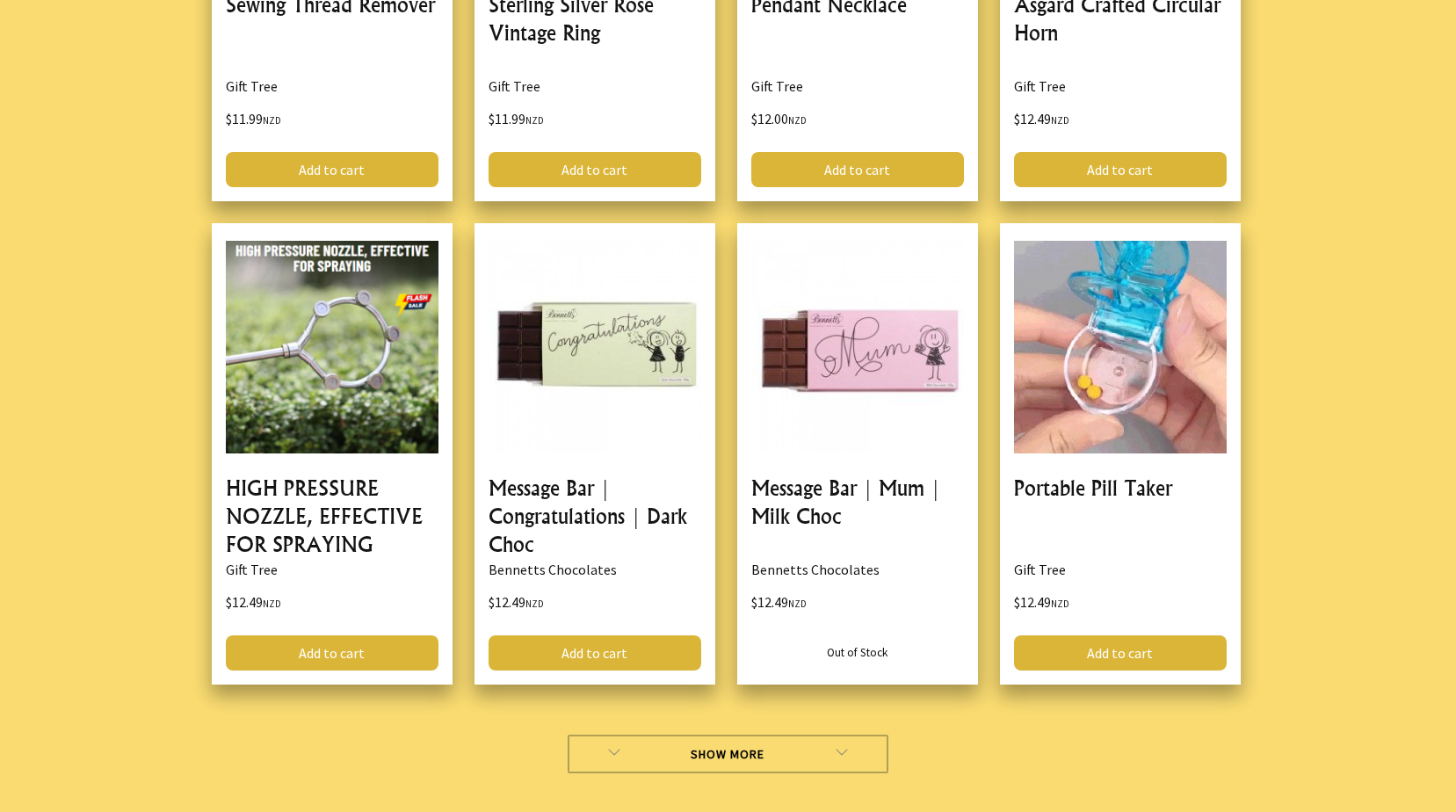
click at [769, 734] on link "Show More" at bounding box center [728, 753] width 320 height 39
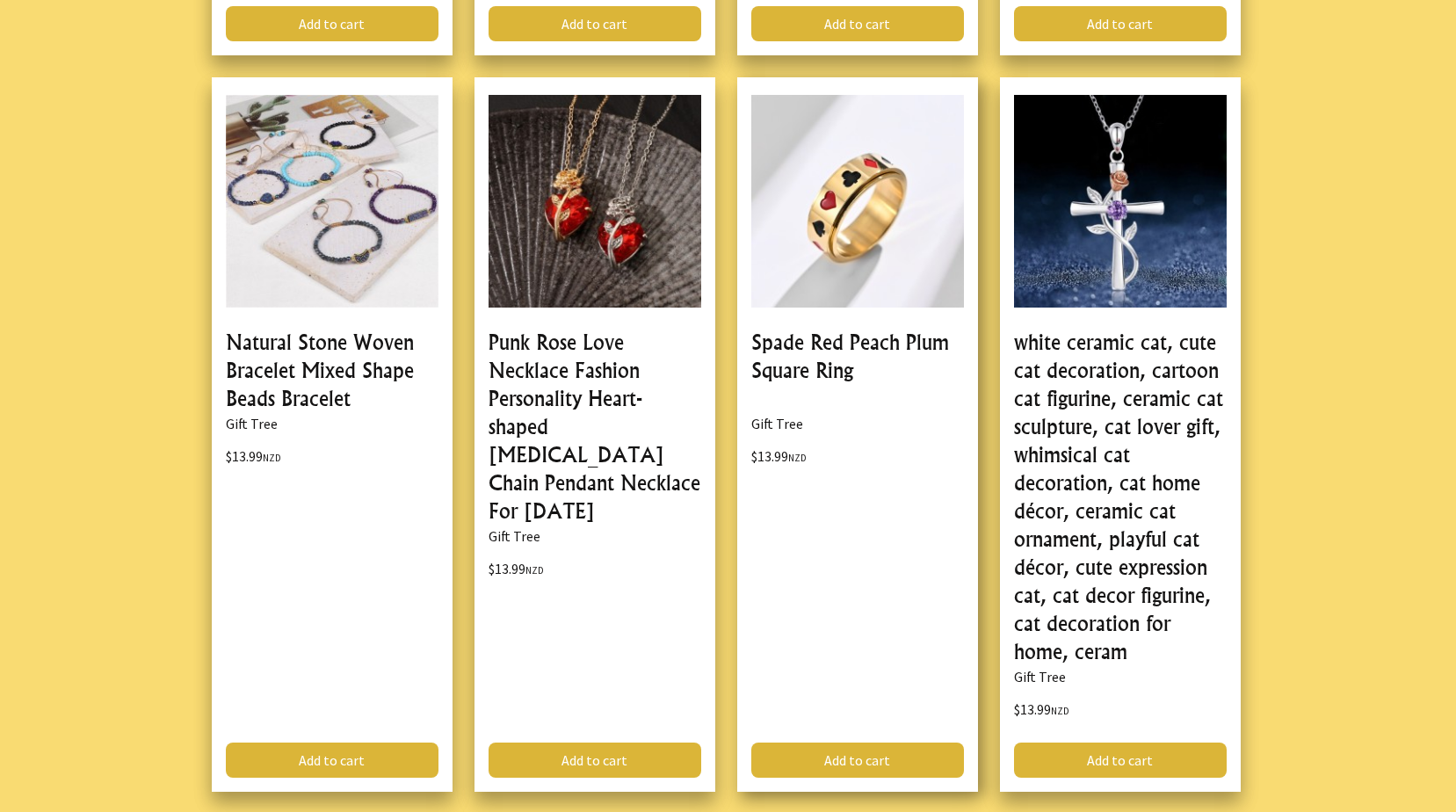
scroll to position [15897, 0]
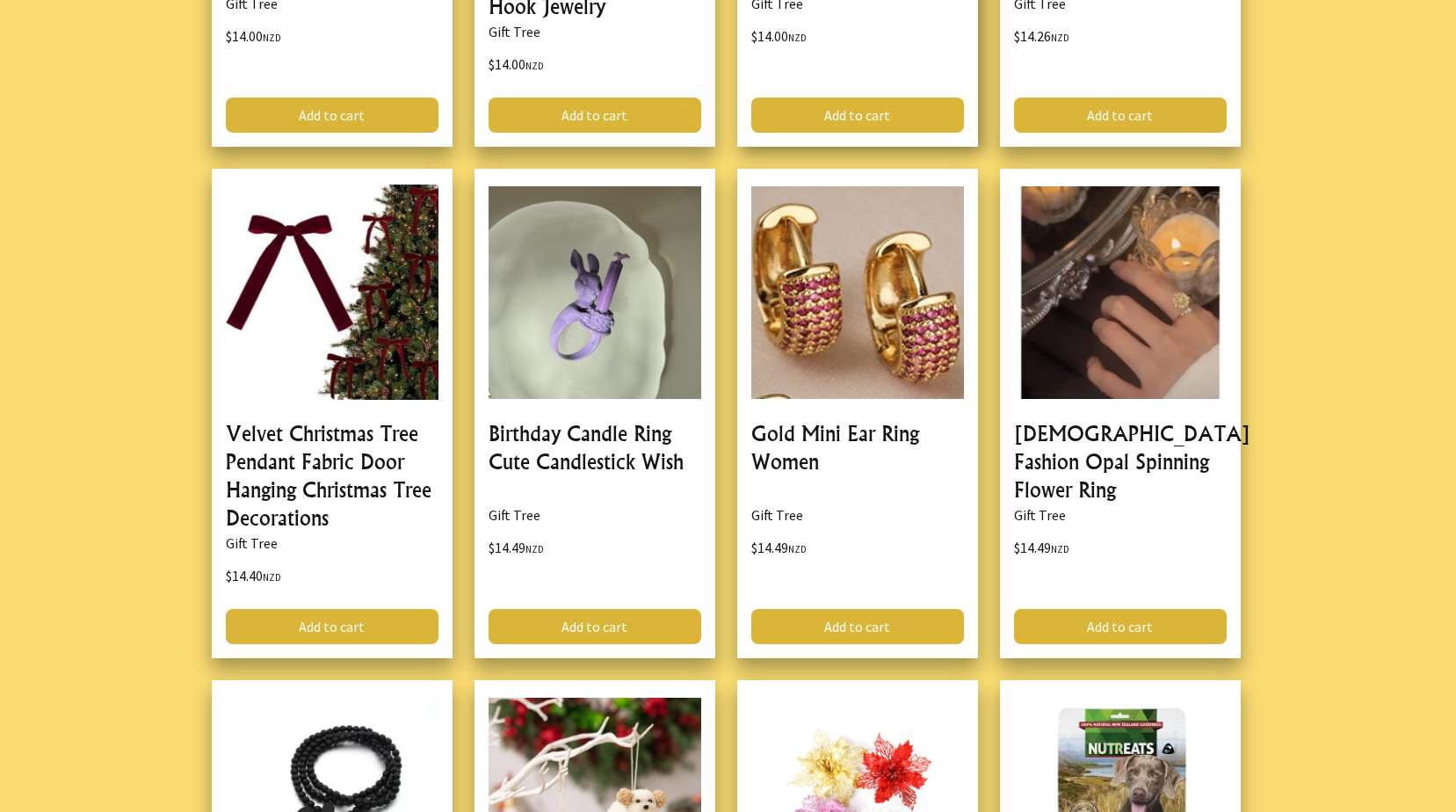
scroll to position [17215, 0]
